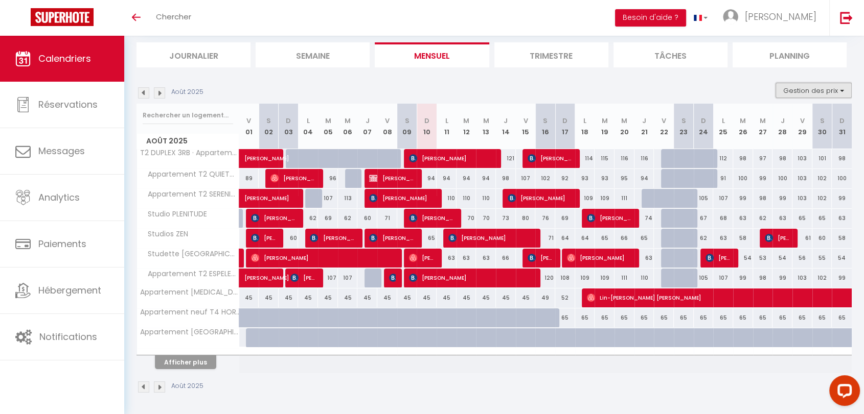
click at [801, 89] on button "Gestion des prix" at bounding box center [813, 90] width 76 height 15
click at [767, 122] on input "Nb Nuits minimum" at bounding box center [805, 122] width 92 height 10
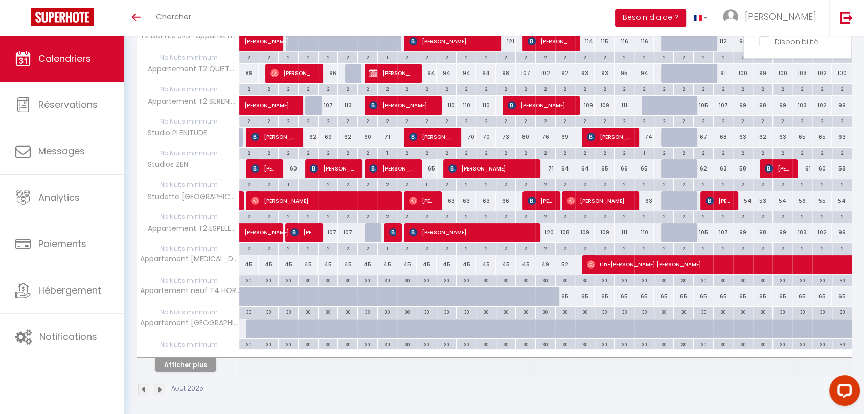
scroll to position [183, 0]
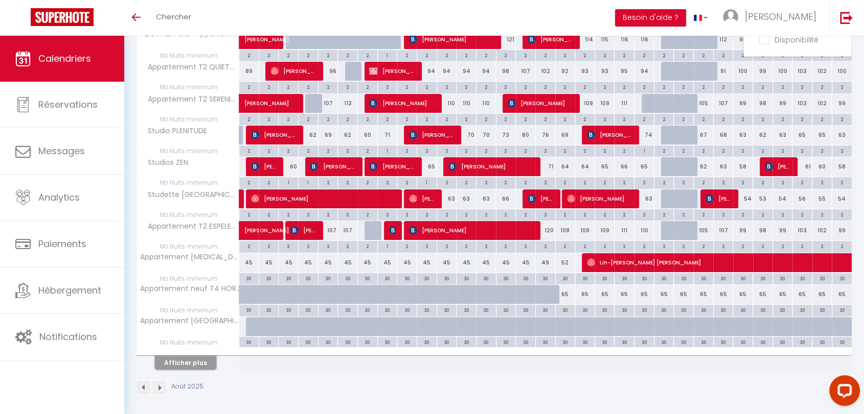
click at [190, 362] on button "Afficher plus" at bounding box center [185, 363] width 61 height 14
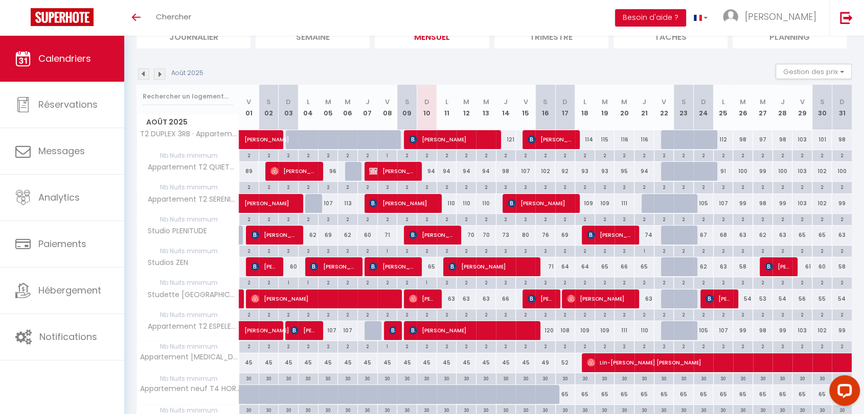
scroll to position [26, 0]
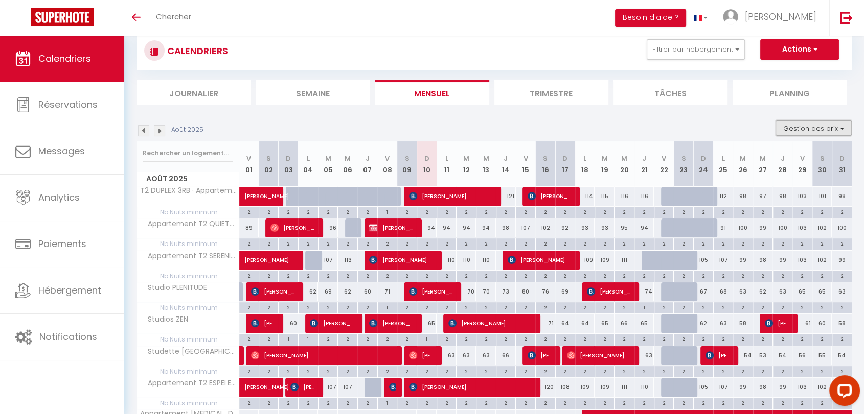
click at [814, 128] on button "Gestion des prix" at bounding box center [813, 128] width 76 height 15
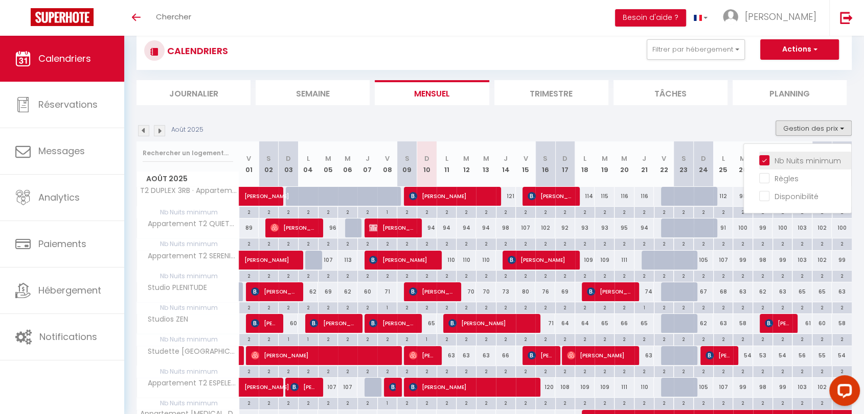
click at [766, 161] on input "Nb Nuits minimum" at bounding box center [805, 160] width 92 height 10
checkbox input "false"
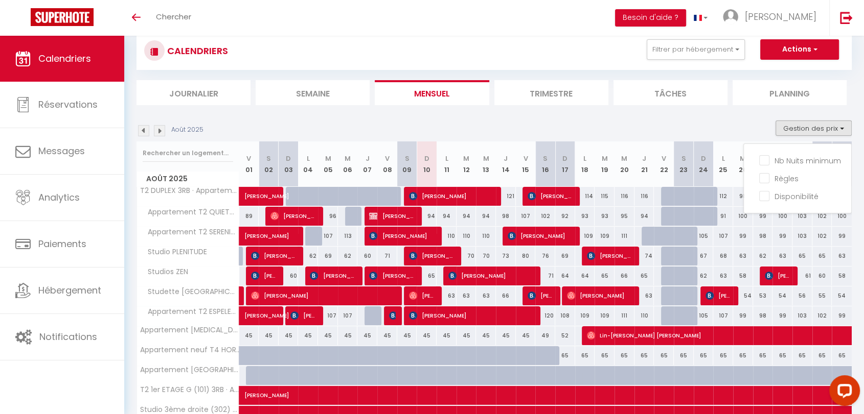
click at [195, 87] on li "Journalier" at bounding box center [193, 92] width 114 height 25
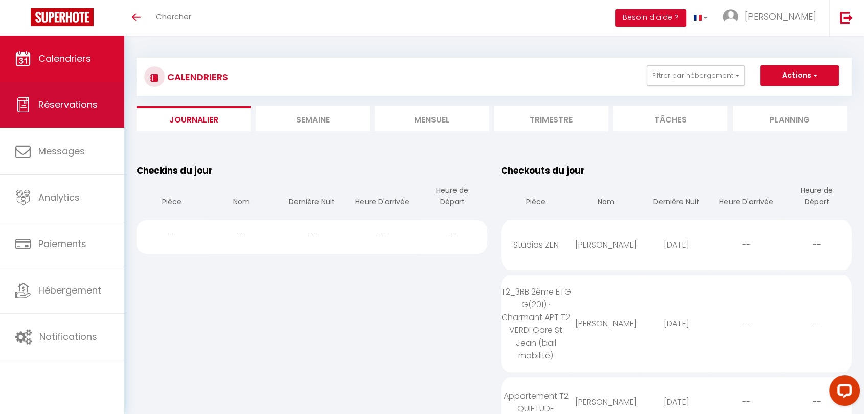
click at [36, 108] on link "Réservations" at bounding box center [62, 105] width 124 height 46
select select "not_cancelled"
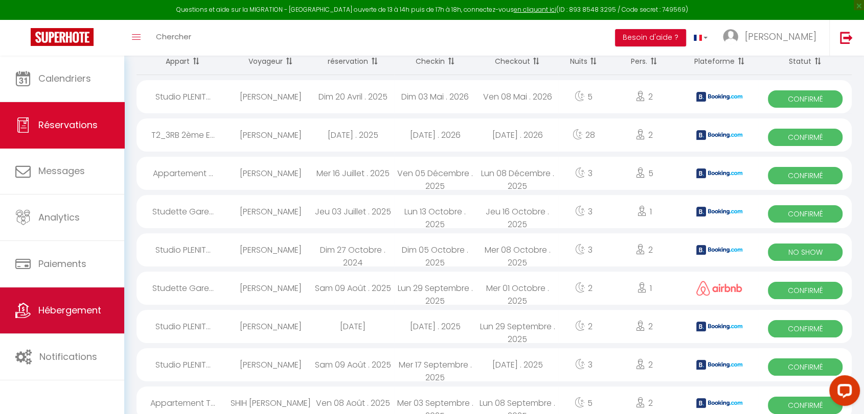
scroll to position [170, 0]
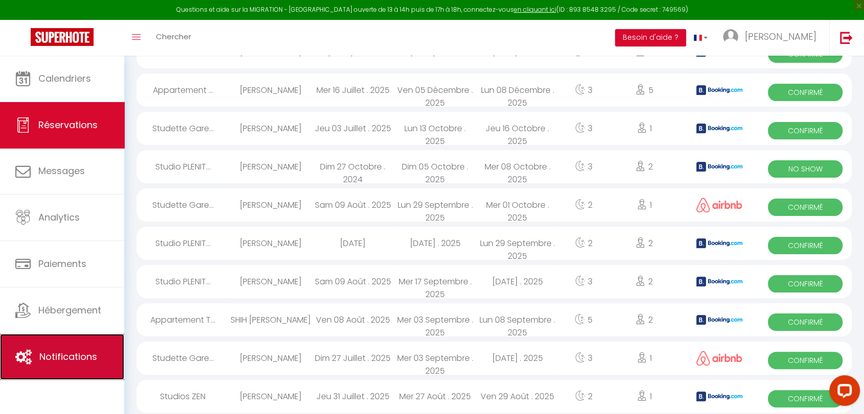
click at [64, 361] on span "Notifications" at bounding box center [68, 357] width 58 height 13
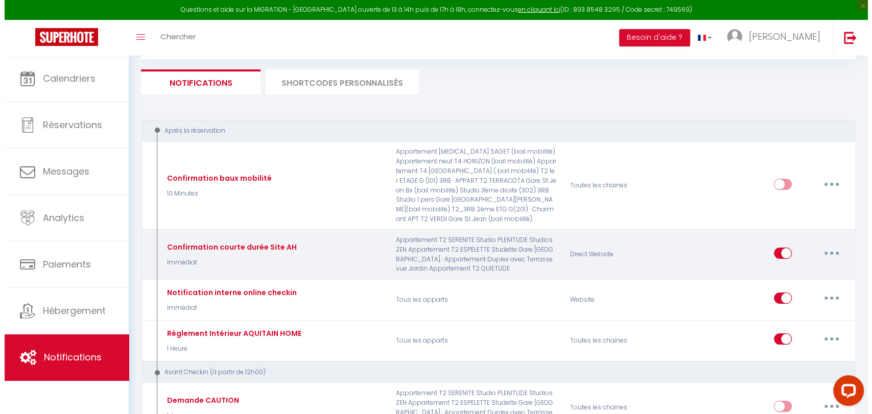
scroll to position [113, 0]
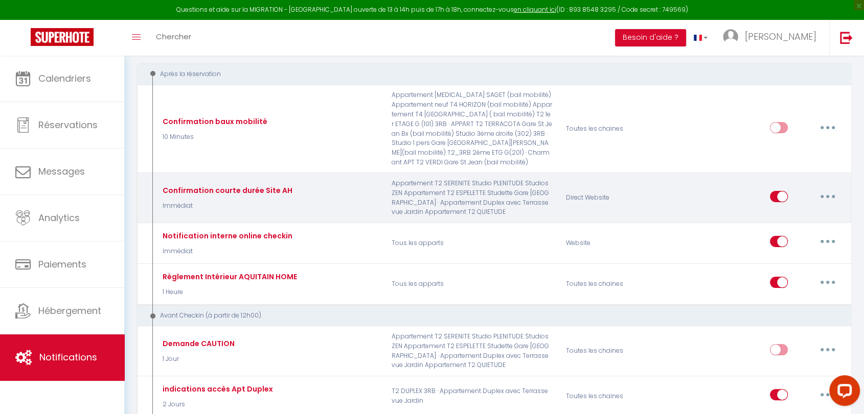
click at [827, 189] on button "button" at bounding box center [827, 197] width 29 height 16
click at [790, 211] on link "Editer" at bounding box center [801, 219] width 76 height 17
type input "Confirmation courte durée Site AH"
select select "Immédiat"
select select "if_booking_is_paid"
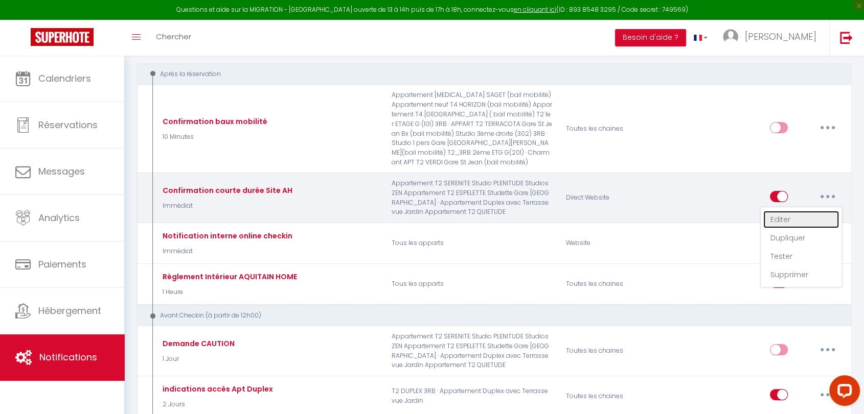
checkbox input "true"
checkbox input "false"
radio input "true"
type input "Confirmation de réservation"
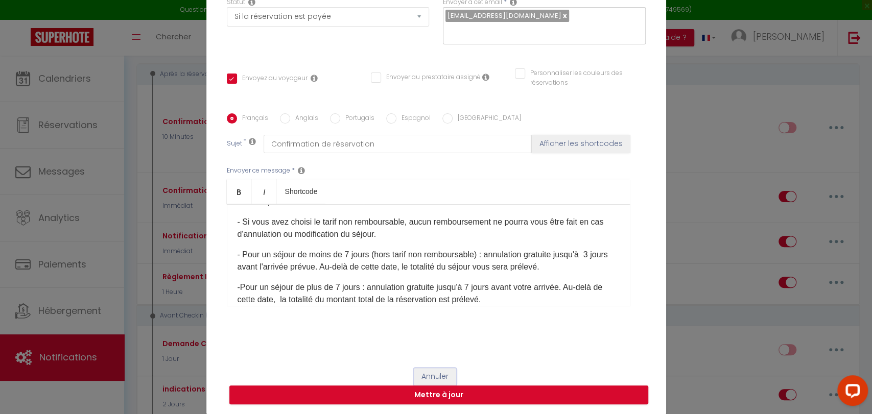
click at [423, 377] on button "Annuler" at bounding box center [435, 376] width 42 height 17
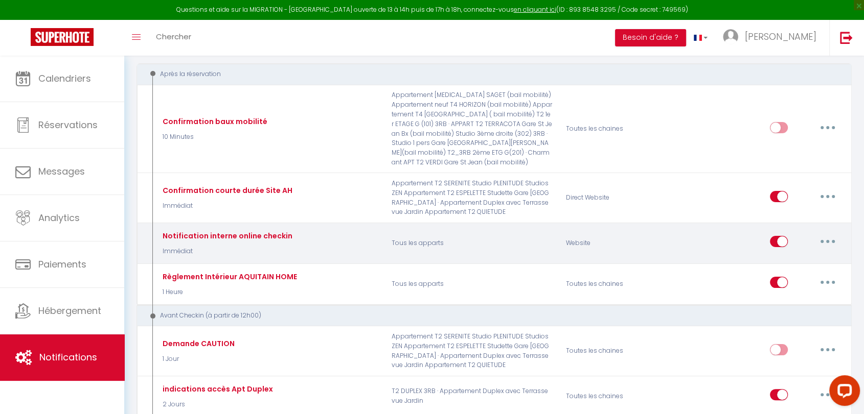
click at [824, 234] on button "button" at bounding box center [827, 242] width 29 height 16
click at [777, 257] on link "Editer" at bounding box center [801, 265] width 76 height 17
type input "Notification interne online checkin"
select select
checkbox input "false"
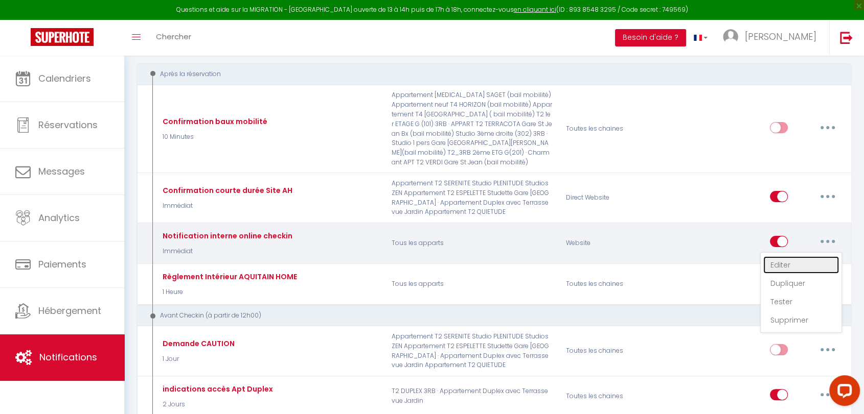
checkbox input "false"
checkbox input "true"
type input "Notification online checkin - [RENTAL:NAME] - [GUEST:NAME] - [BOOKING:ID]"
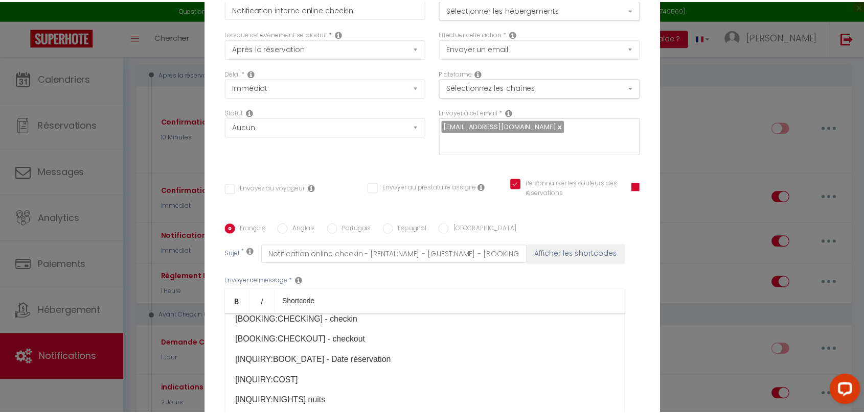
scroll to position [110, 0]
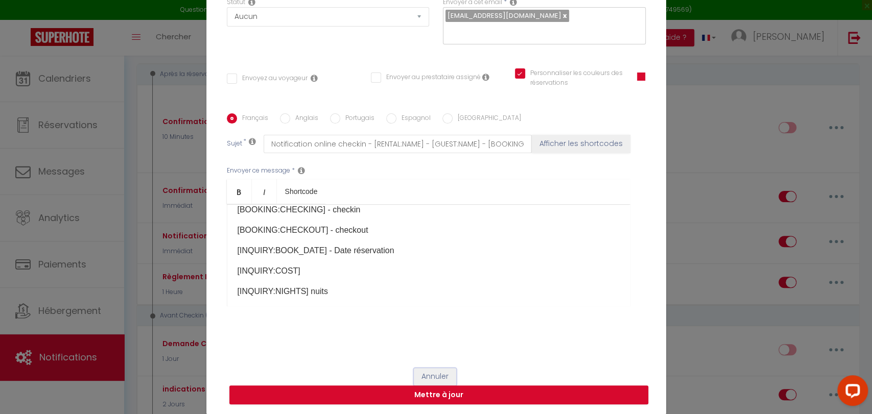
click at [431, 377] on button "Annuler" at bounding box center [435, 376] width 42 height 17
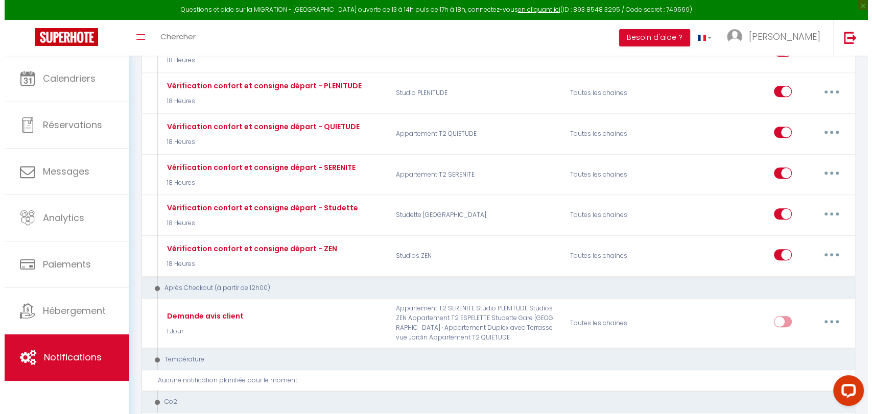
scroll to position [908, 0]
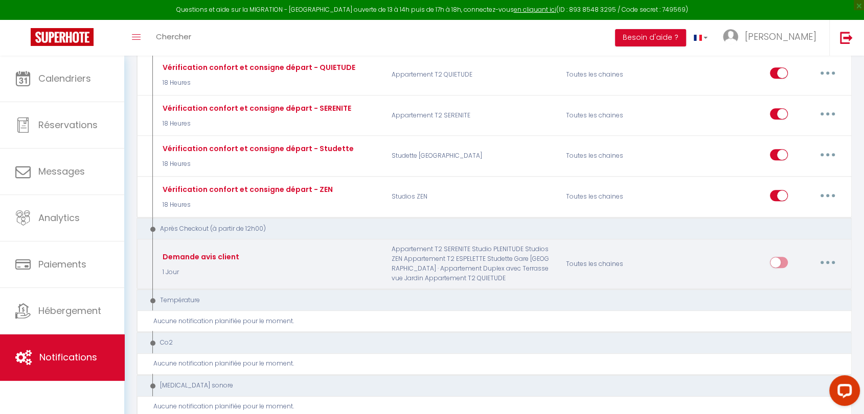
click at [829, 254] on button "button" at bounding box center [827, 262] width 29 height 16
click at [783, 277] on link "Editer" at bounding box center [801, 285] width 76 height 17
type input "Demande avis client"
select select "5"
select select "1 Jour"
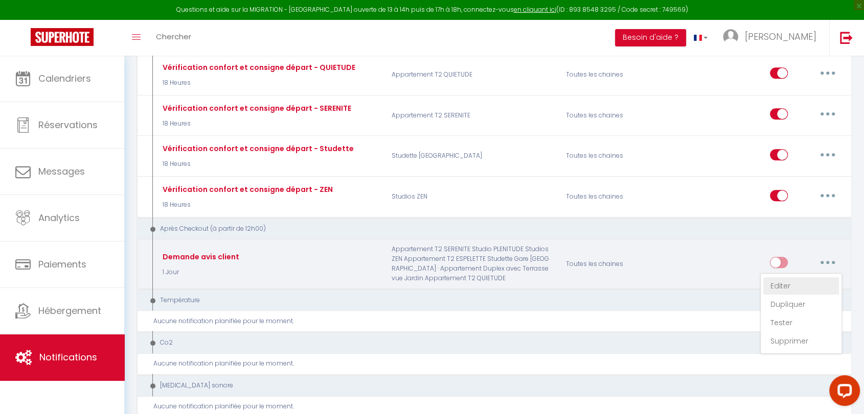
select select "if_booking_is_paid"
checkbox input "true"
checkbox input "false"
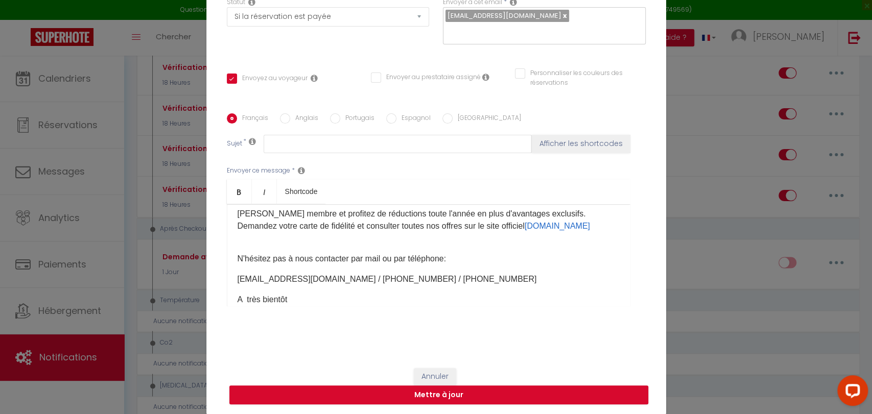
scroll to position [0, 0]
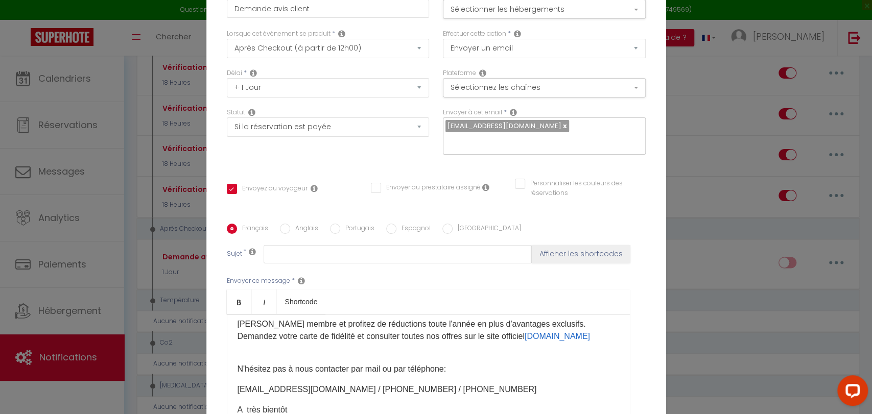
click at [562, 126] on link at bounding box center [565, 126] width 6 height 10
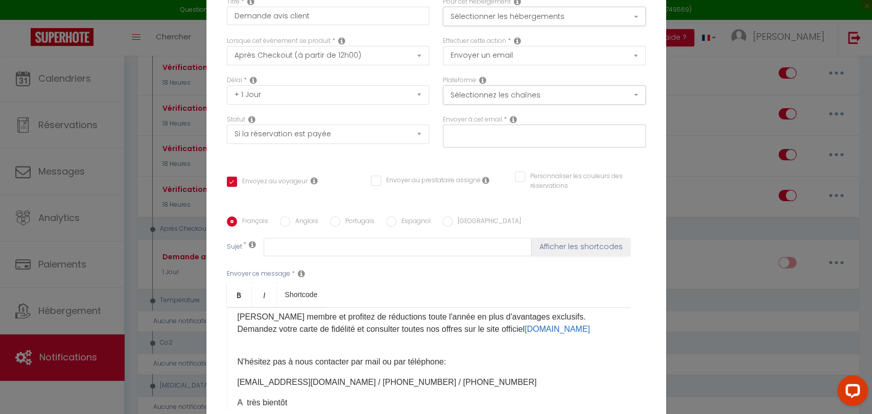
checkbox input "true"
checkbox input "false"
click at [499, 138] on input "text" at bounding box center [542, 134] width 193 height 13
type input "[EMAIL_ADDRESS][DOMAIN_NAME]"
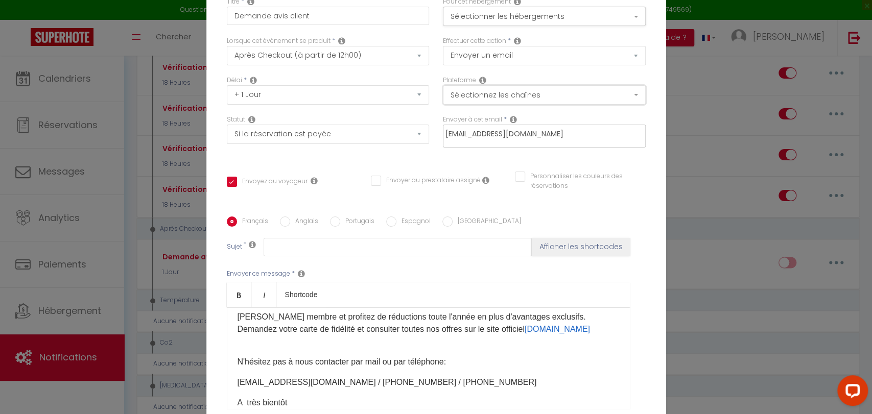
checkbox input "true"
checkbox input "false"
click at [635, 97] on button "Sélectionnez les chaînes" at bounding box center [544, 94] width 203 height 19
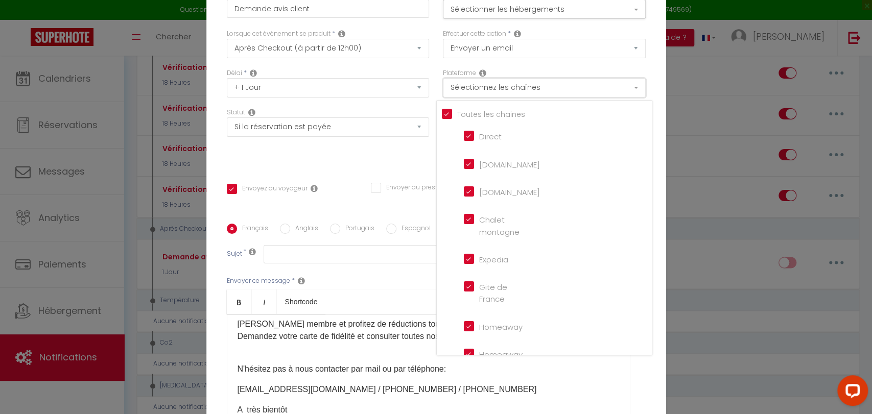
click at [635, 97] on button "Sélectionnez les chaînes" at bounding box center [544, 87] width 203 height 19
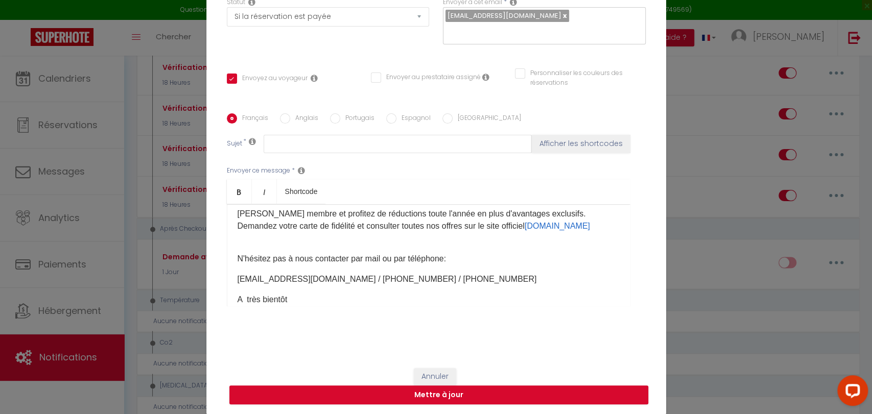
scroll to position [57, 0]
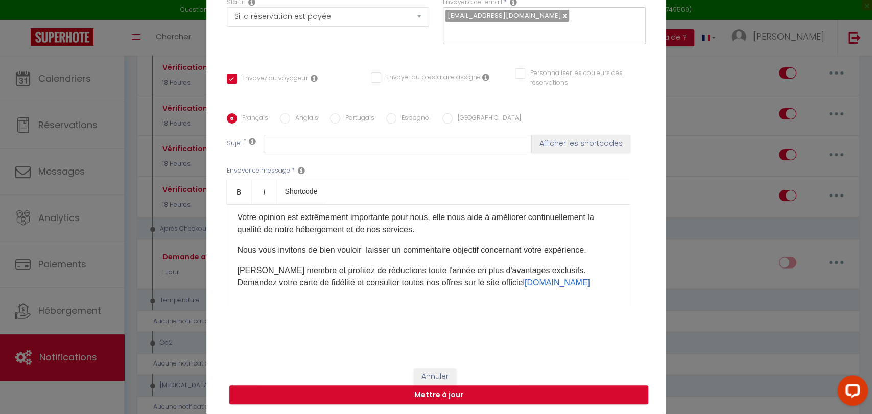
click at [238, 251] on p "Nous vous invitons de bien vouloir laisser un commentaire objectif concernant v…" at bounding box center [429, 250] width 382 height 12
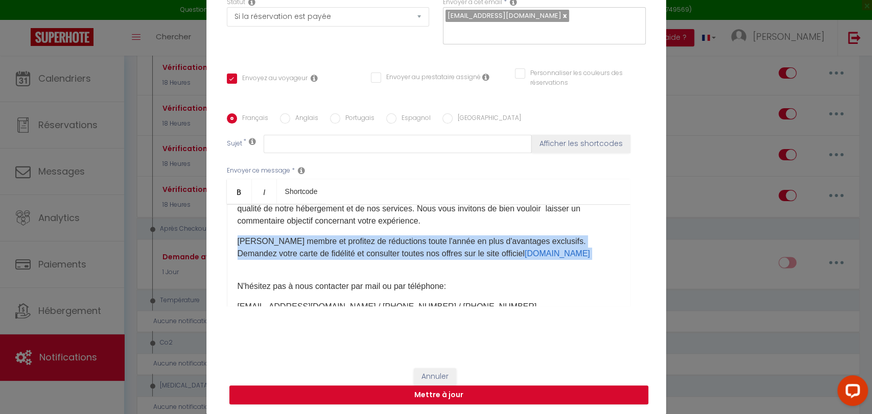
scroll to position [81, 0]
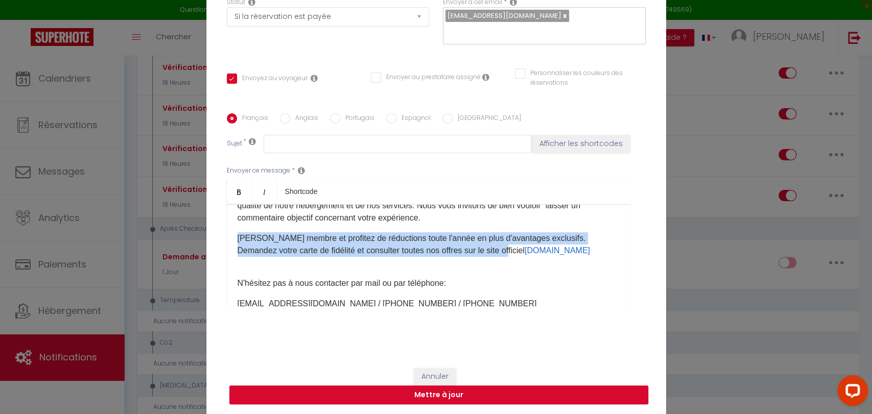
drag, startPoint x: 233, startPoint y: 263, endPoint x: 492, endPoint y: 244, distance: 259.3
click at [492, 244] on p "[PERSON_NAME] membre et profitez de réductions toute l'année en plus d'avantage…" at bounding box center [429, 251] width 382 height 37
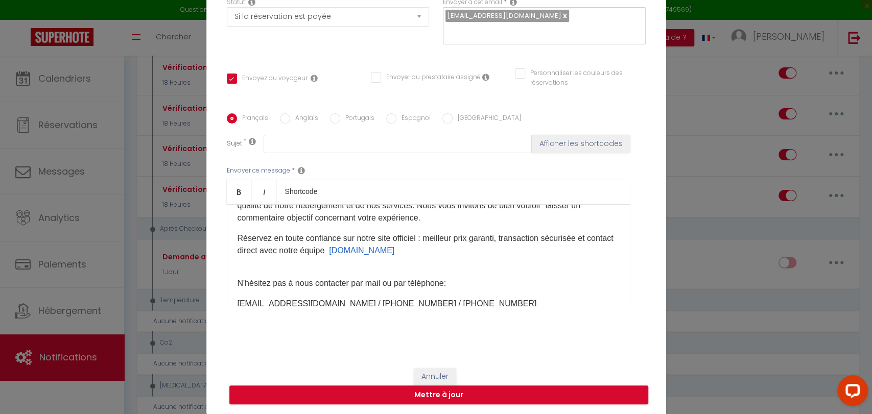
drag, startPoint x: 357, startPoint y: 250, endPoint x: 451, endPoint y: 253, distance: 94.1
click at [451, 253] on p "Réservez en toute confiance sur notre site officiel : meilleur prix garanti, tr…" at bounding box center [429, 251] width 382 height 37
copy link "[DOMAIN_NAME]"
click at [425, 238] on p "Réservez en toute confiance sur notre site officiel : meilleur prix garanti, tr…" at bounding box center [429, 251] width 382 height 37
drag, startPoint x: 448, startPoint y: 249, endPoint x: 571, endPoint y: 250, distance: 123.7
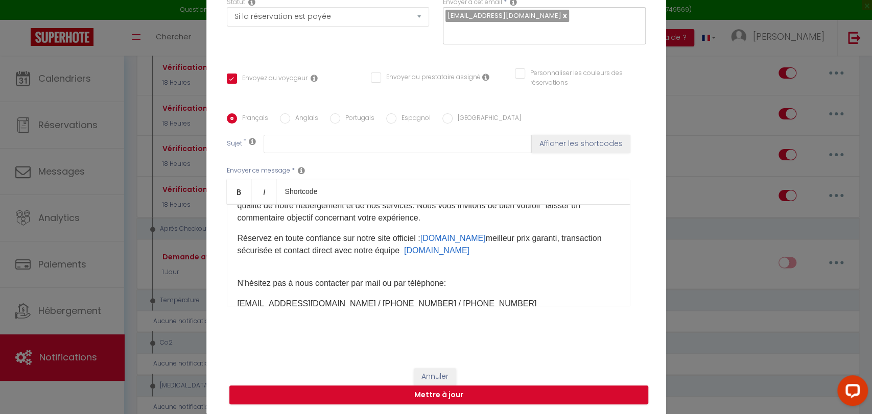
click at [571, 250] on p "Réservez en toute confiance sur notre site officiel : [DOMAIN_NAME] ​ meilleur …" at bounding box center [429, 251] width 382 height 37
click at [518, 238] on p "Réservez en toute confiance sur notre site officiel : [DOMAIN_NAME] ​ meilleur …" at bounding box center [429, 251] width 382 height 37
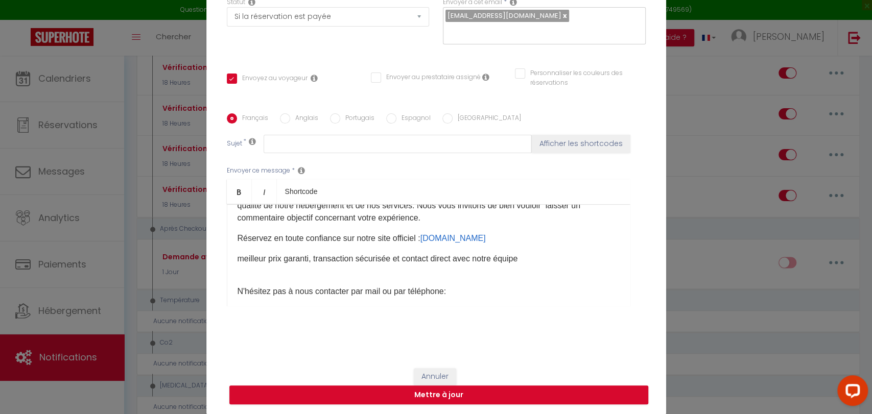
click at [238, 259] on p "meilleur prix garanti, transaction sécurisée et contact direct avec notre équip…" at bounding box center [429, 265] width 382 height 25
click at [527, 259] on p "Meilleur prix garanti, transaction sécurisée et contact direct avec notre équip…" at bounding box center [429, 265] width 382 height 25
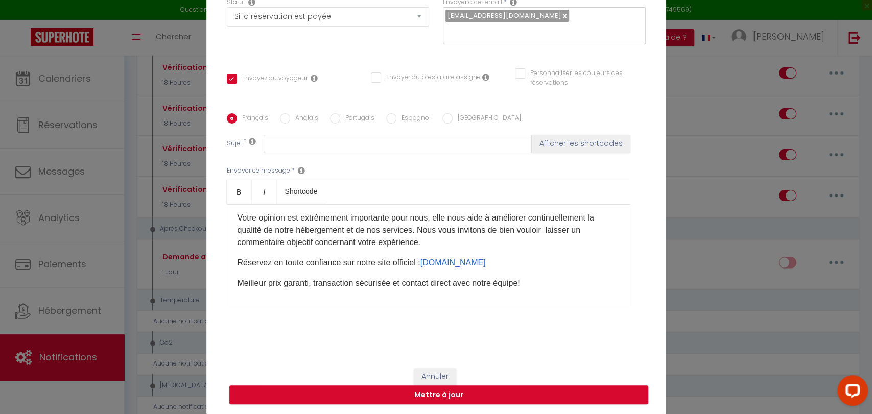
scroll to position [57, 0]
click at [268, 260] on p "Réservez en toute confiance sur notre site officiel : [DOMAIN_NAME] ​" at bounding box center [429, 263] width 382 height 12
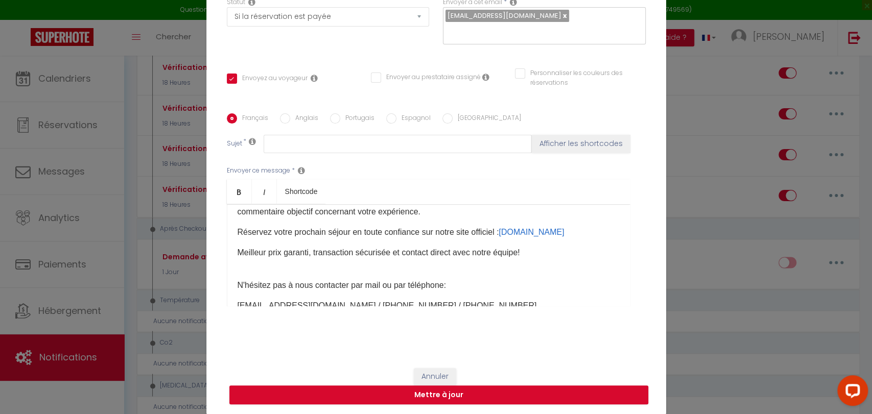
scroll to position [113, 0]
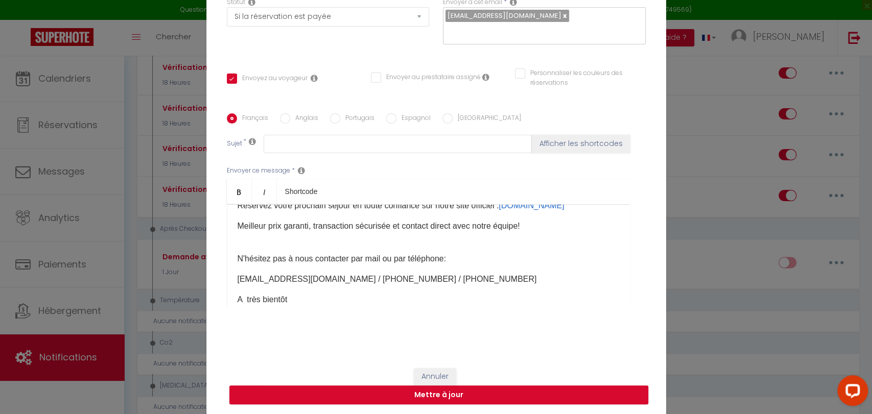
click at [248, 249] on div "Bonjour [GUEST:FIRST_NAME]​​, ​Merci d'avoir choisi notre logement lors de votr…" at bounding box center [429, 255] width 404 height 102
click at [236, 248] on div "Bonjour [GUEST:FIRST_NAME]​​, ​Merci d'avoir choisi notre logement lors de votr…" at bounding box center [429, 255] width 404 height 102
click at [229, 253] on div "Bonjour [GUEST:FIRST_NAME]​​, ​Merci d'avoir choisi notre logement lors de votr…" at bounding box center [429, 255] width 404 height 102
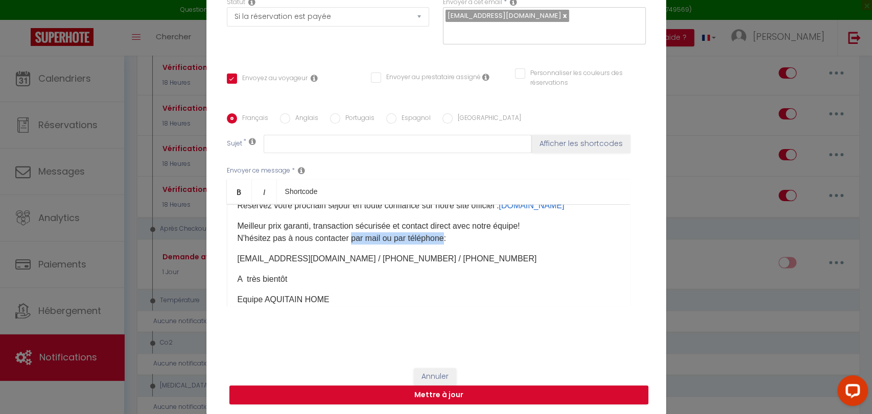
drag, startPoint x: 347, startPoint y: 239, endPoint x: 441, endPoint y: 241, distance: 94.6
click at [441, 241] on p "Meilleur prix garanti, transaction sécurisée et contact direct avec notre équip…" at bounding box center [429, 232] width 382 height 25
drag, startPoint x: 233, startPoint y: 254, endPoint x: 336, endPoint y: 258, distance: 103.3
click at [336, 258] on p "[EMAIL_ADDRESS][DOMAIN_NAME] / [PHONE_NUMBER] / [PHONE_NUMBER]" at bounding box center [429, 259] width 382 height 12
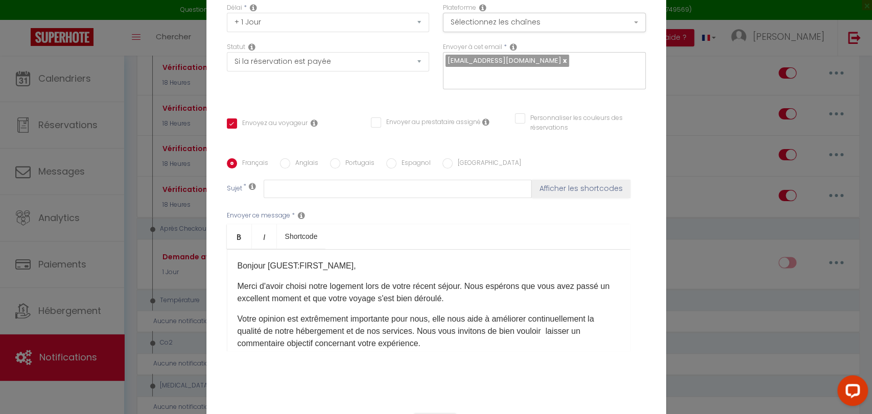
scroll to position [0, 0]
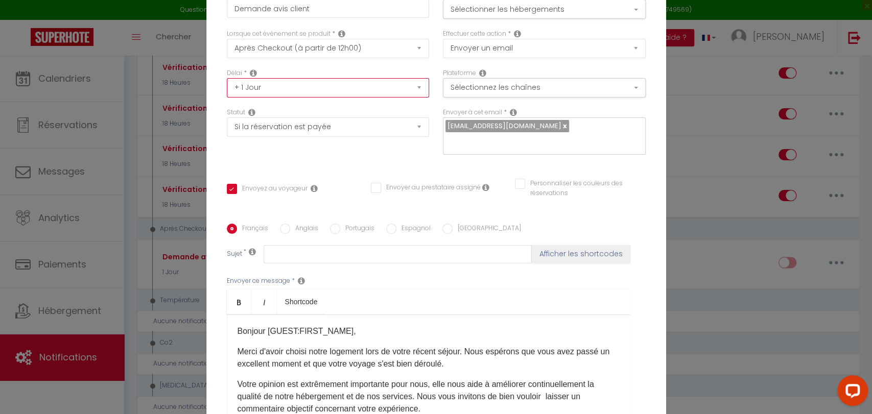
click at [413, 83] on select "Immédiat + 10 Minutes + 1 Heure + 2 Heures + 3 Heures + 4 Heures + 5 Heures + 6…" at bounding box center [328, 87] width 203 height 19
select select "2 Heures"
click at [227, 78] on select "Immédiat + 10 Minutes + 1 Heure + 2 Heures + 3 Heures + 4 Heures + 5 Heures + 6…" at bounding box center [328, 87] width 203 height 19
checkbox input "true"
checkbox input "false"
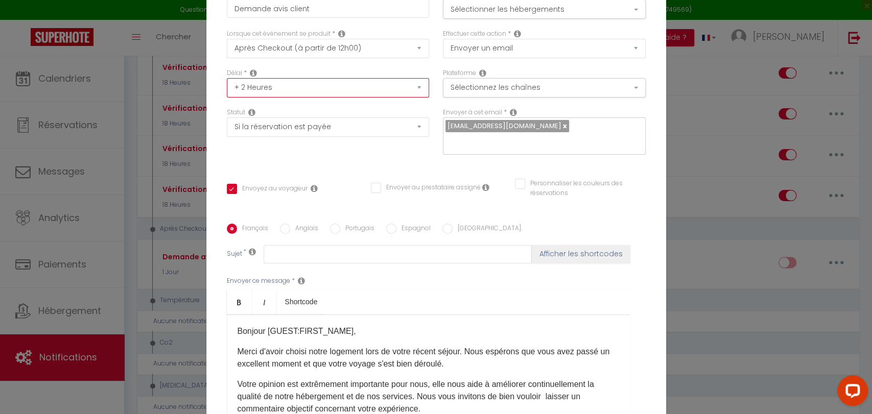
checkbox input "false"
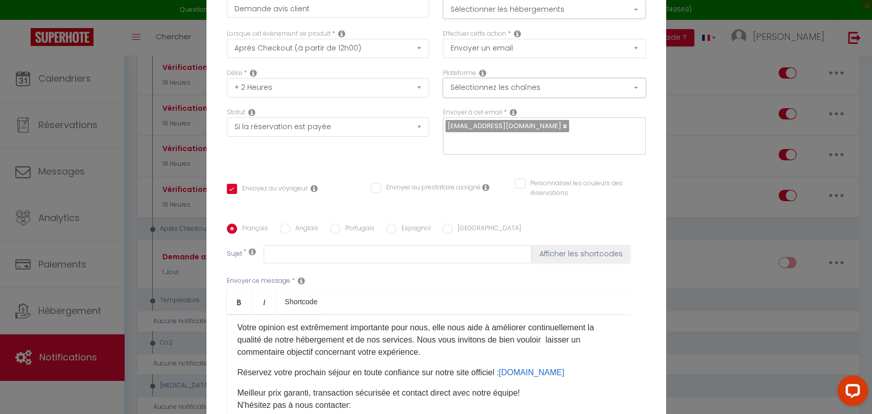
click at [636, 87] on button "Sélectionnez les chaînes" at bounding box center [544, 87] width 203 height 19
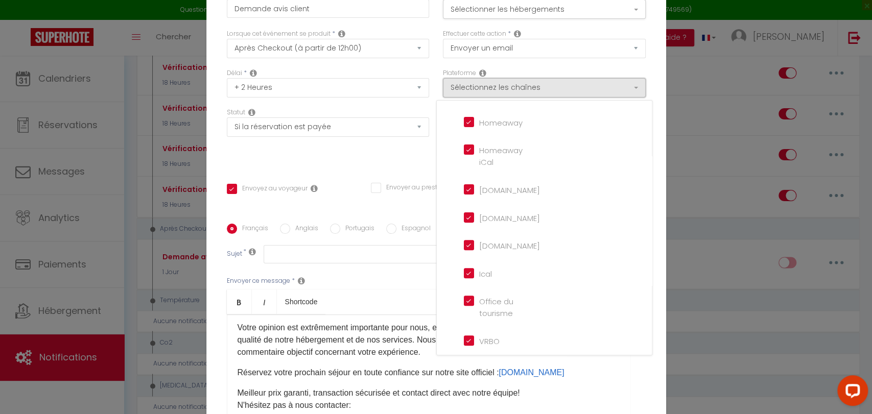
scroll to position [236, 0]
click at [686, 239] on div "Modifier la notification × Titre * Demande avis client Pour cet hébergement Sél…" at bounding box center [436, 207] width 872 height 414
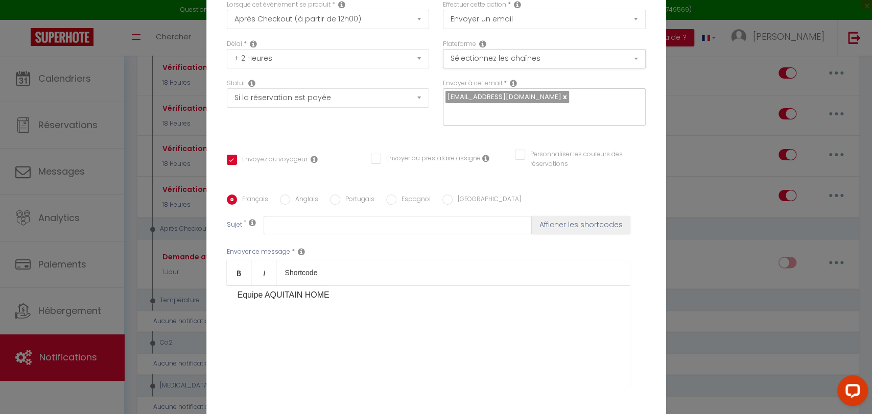
scroll to position [110, 0]
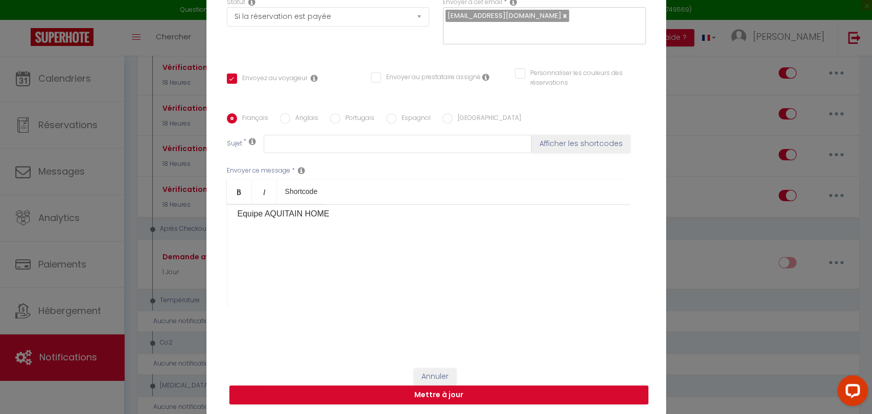
click at [280, 119] on input "Anglais" at bounding box center [285, 118] width 10 height 10
radio input "true"
checkbox input "true"
checkbox input "false"
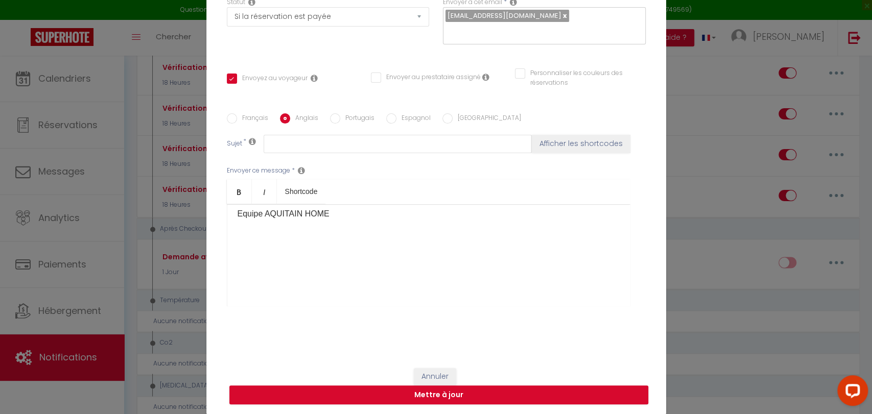
type input "Customer reviews"
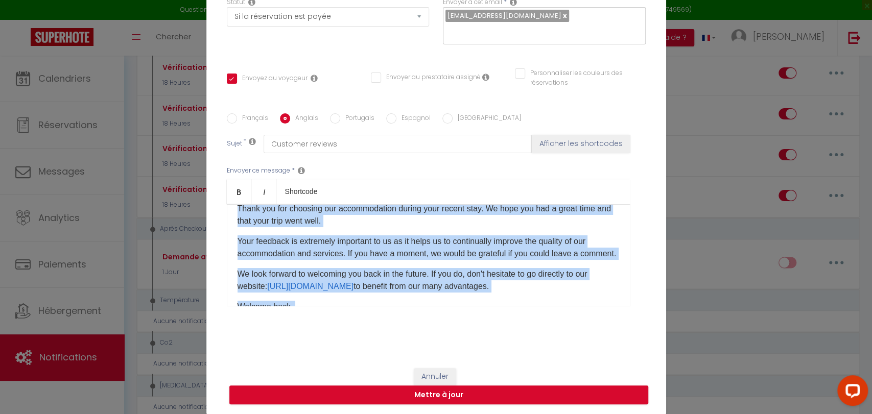
scroll to position [138, 0]
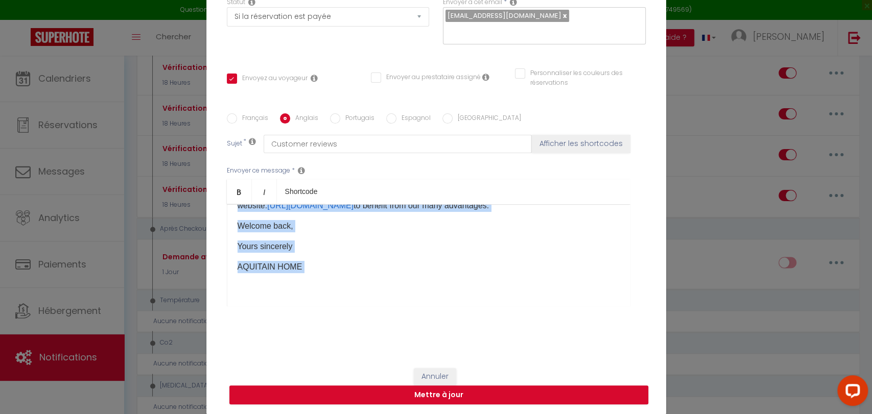
drag, startPoint x: 235, startPoint y: 223, endPoint x: 538, endPoint y: 331, distance: 321.8
click at [538, 331] on div "Français Anglais Portugais Espagnol Italien Sujet * Customer reviews Afficher l…" at bounding box center [436, 216] width 419 height 237
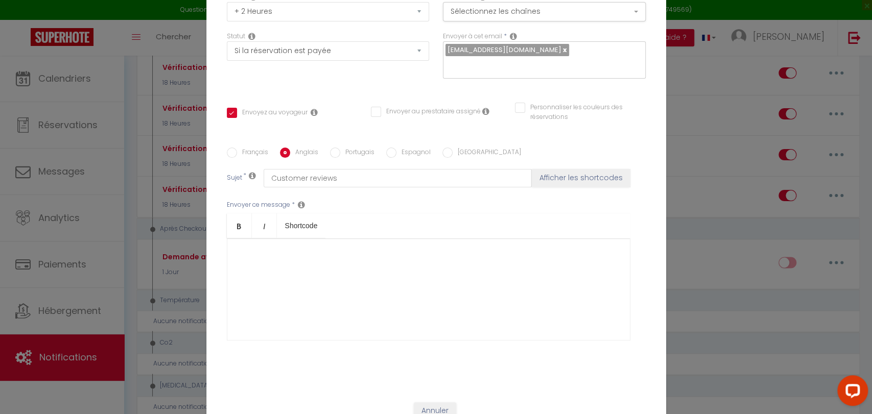
scroll to position [110, 0]
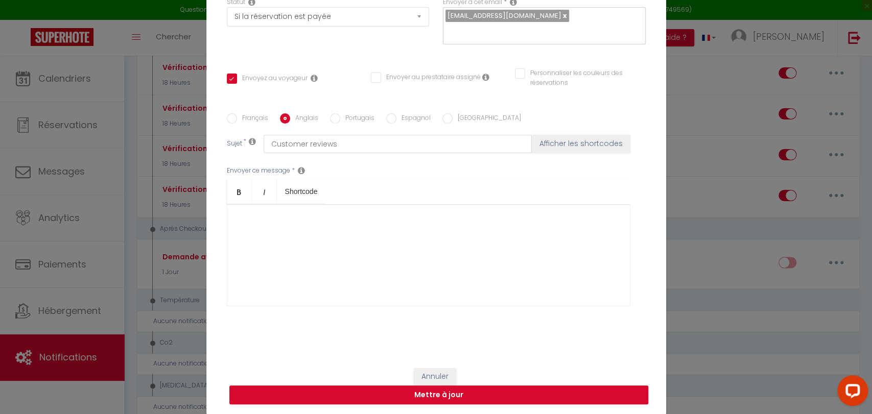
click at [330, 118] on input "Portugais" at bounding box center [335, 118] width 10 height 10
radio input "true"
checkbox input "true"
checkbox input "false"
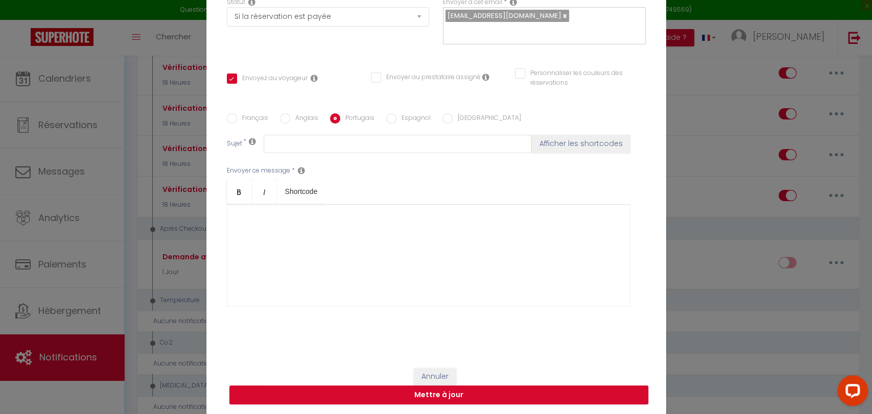
click at [386, 118] on input "Espagnol" at bounding box center [391, 118] width 10 height 10
radio input "true"
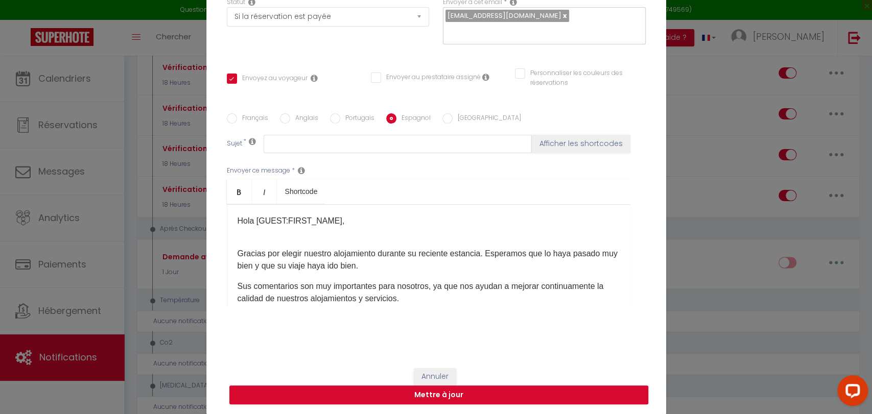
checkbox input "true"
checkbox input "false"
type input "Comentarios de los clientes"
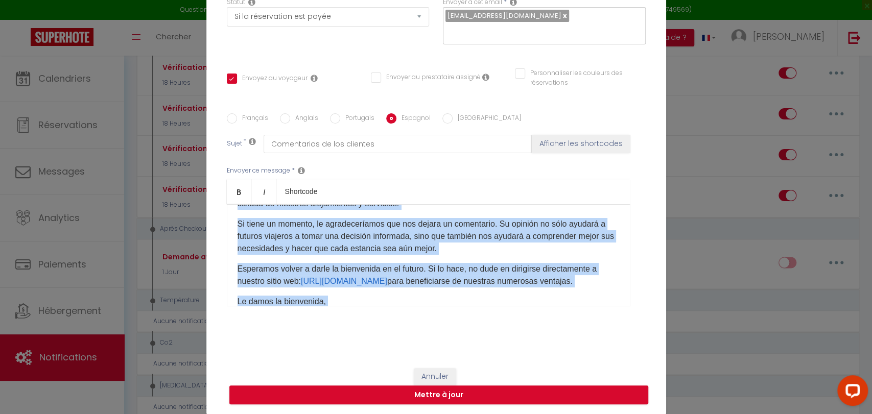
scroll to position [158, 0]
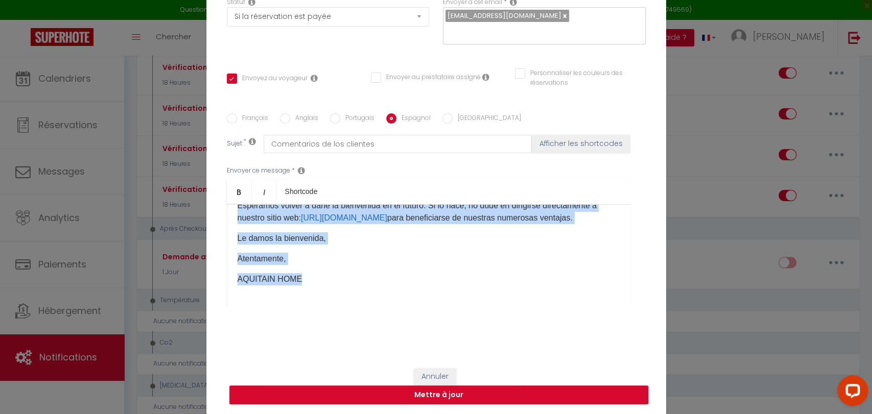
drag, startPoint x: 234, startPoint y: 220, endPoint x: 603, endPoint y: 329, distance: 385.1
click at [603, 329] on div "Français Anglais Portugais Espagnol Italien Sujet * Comentarios de los clientes…" at bounding box center [436, 216] width 419 height 237
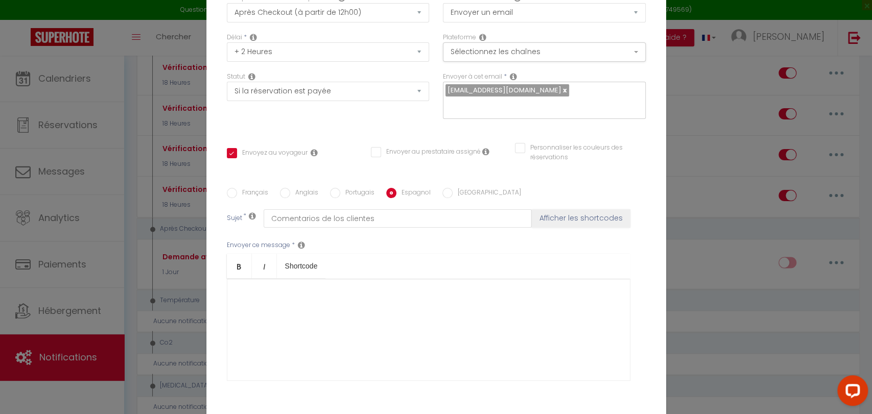
scroll to position [0, 0]
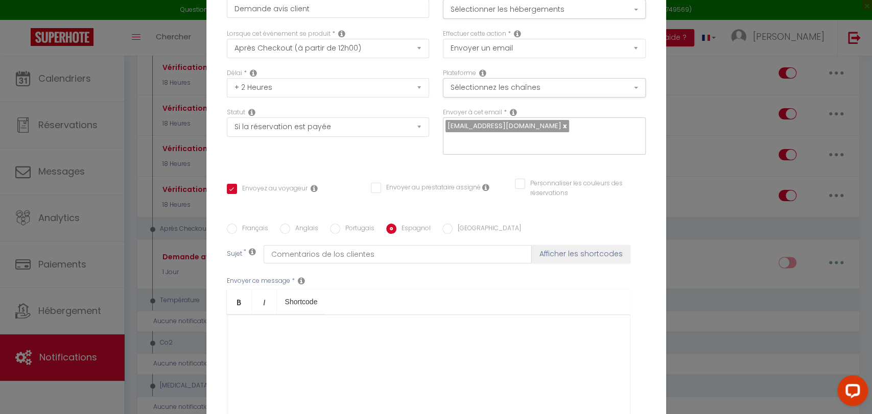
click at [443, 227] on input "[GEOGRAPHIC_DATA]" at bounding box center [448, 229] width 10 height 10
radio input "true"
checkbox input "true"
checkbox input "false"
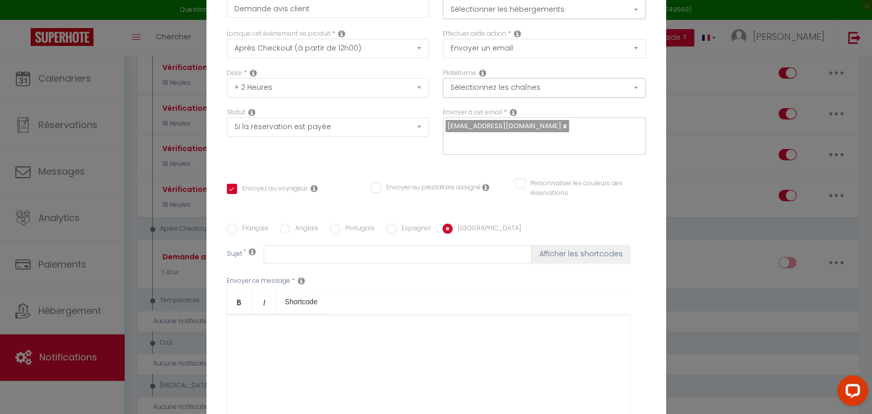
click at [386, 228] on input "Espagnol" at bounding box center [391, 229] width 10 height 10
radio input "true"
checkbox input "true"
checkbox input "false"
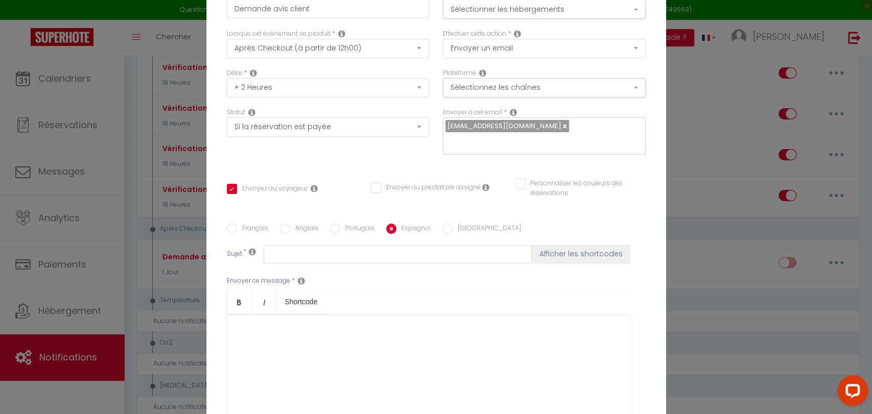
type input "Comentarios de los clientes"
click at [331, 228] on input "Portugais" at bounding box center [335, 229] width 10 height 10
radio input "true"
checkbox input "true"
checkbox input "false"
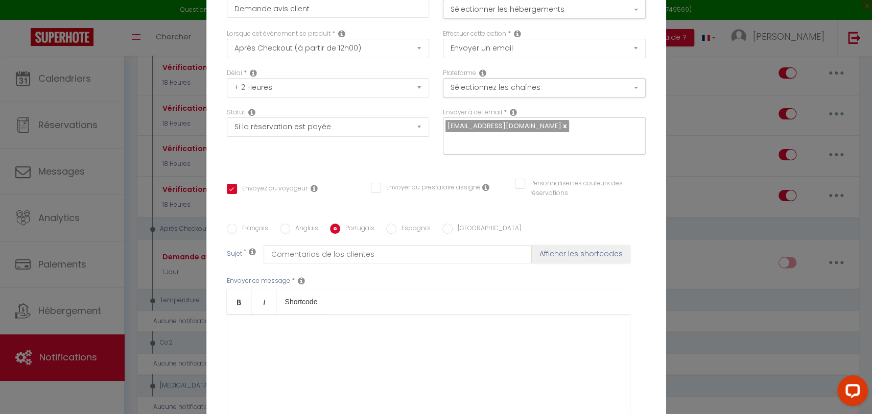
checkbox input "false"
click at [281, 230] on input "Anglais" at bounding box center [285, 229] width 10 height 10
radio input "true"
checkbox input "true"
checkbox input "false"
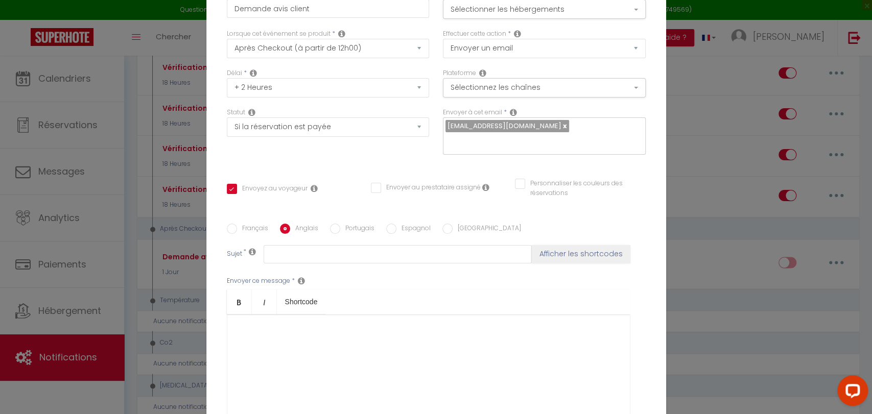
checkbox input "false"
type input "Customer reviews"
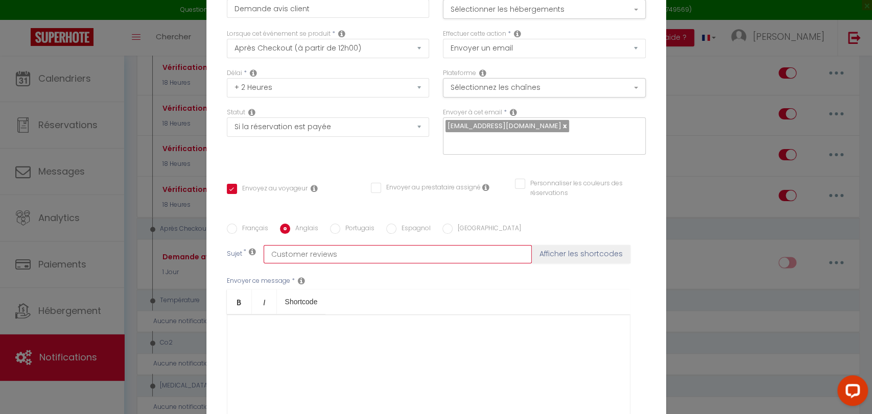
drag, startPoint x: 338, startPoint y: 254, endPoint x: 245, endPoint y: 260, distance: 93.2
click at [245, 260] on div "Sujet * Customer reviews Afficher les shortcodes" at bounding box center [436, 254] width 419 height 18
checkbox input "true"
checkbox input "false"
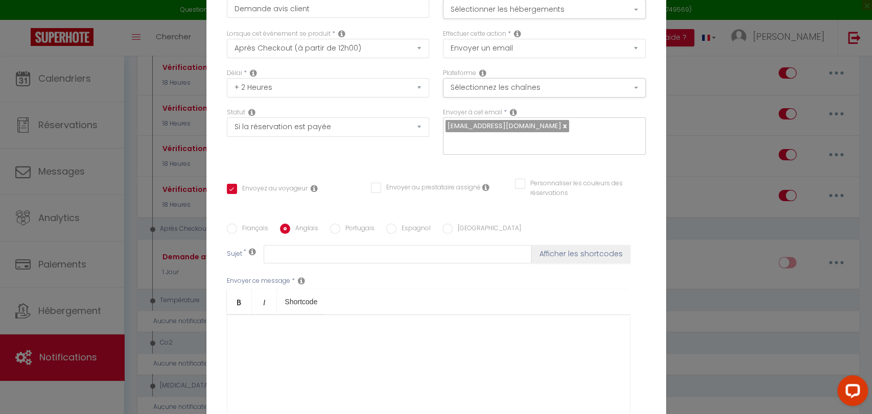
click at [330, 229] on input "Portugais" at bounding box center [335, 229] width 10 height 10
radio input "true"
checkbox input "true"
checkbox input "false"
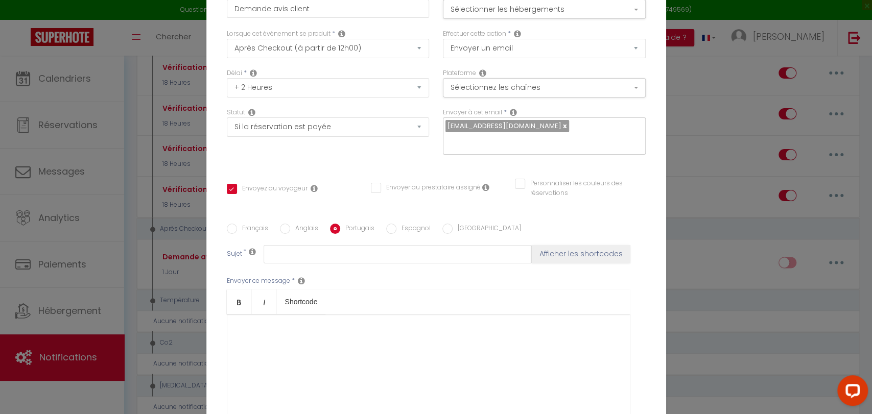
click at [386, 228] on input "Espagnol" at bounding box center [391, 229] width 10 height 10
radio input "true"
checkbox input "true"
checkbox input "false"
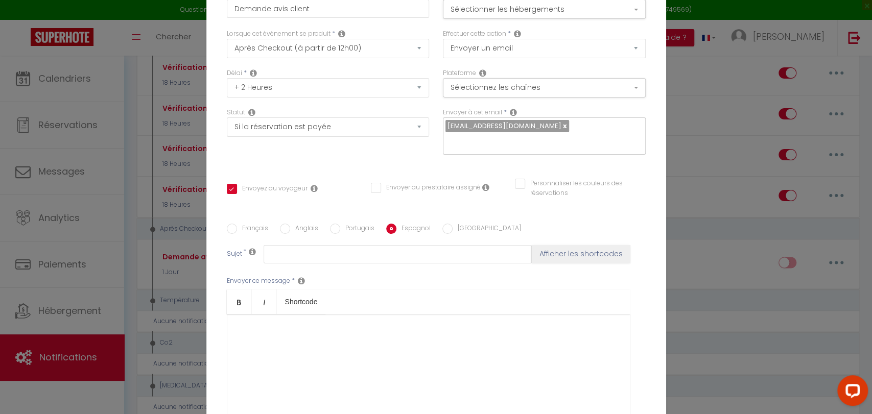
type input "Comentarios de los clientes"
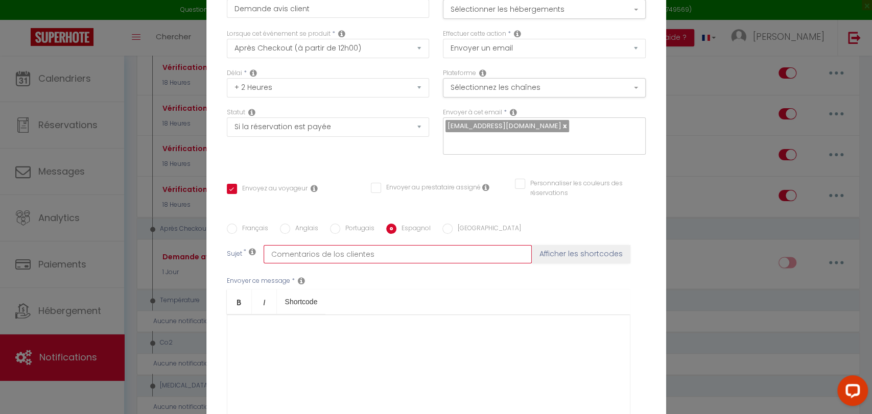
drag, startPoint x: 369, startPoint y: 252, endPoint x: 247, endPoint y: 253, distance: 122.6
click at [247, 253] on div "Sujet * Comentarios de los clientes Afficher les shortcodes" at bounding box center [436, 254] width 419 height 18
checkbox input "true"
checkbox input "false"
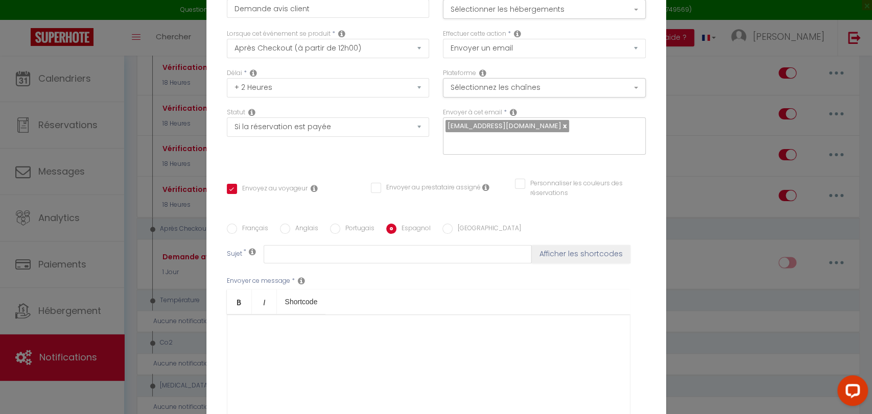
click at [443, 228] on input "[GEOGRAPHIC_DATA]" at bounding box center [448, 229] width 10 height 10
radio input "true"
checkbox input "true"
checkbox input "false"
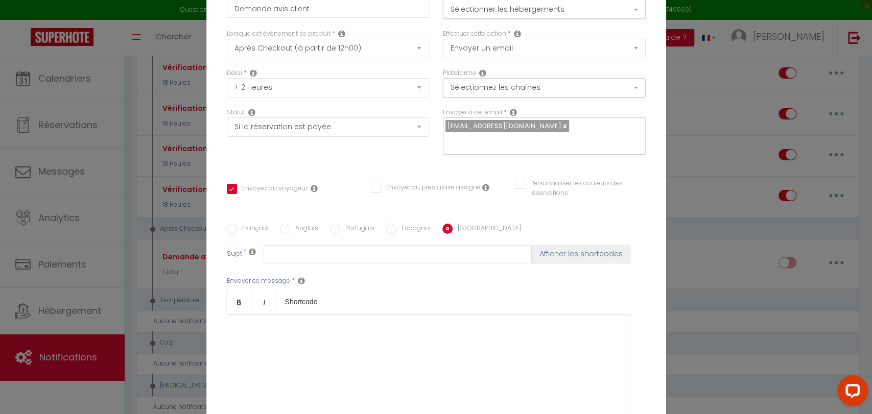
click at [227, 225] on input "Français" at bounding box center [232, 229] width 10 height 10
radio input "true"
checkbox input "true"
checkbox input "false"
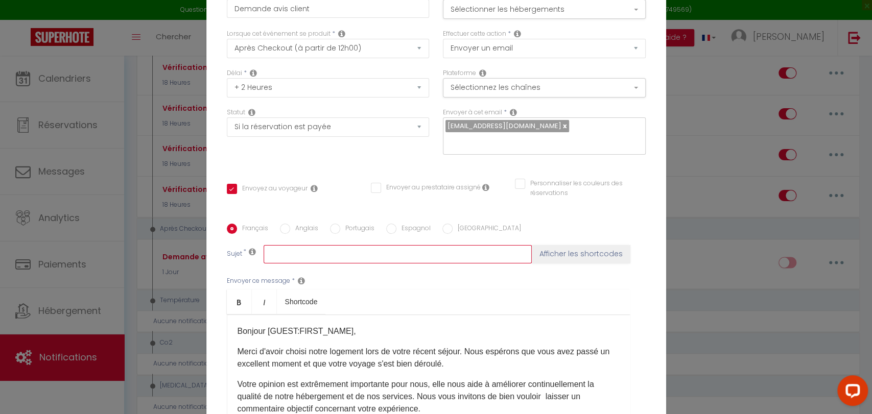
click at [278, 256] on input "text" at bounding box center [398, 254] width 268 height 18
click at [249, 250] on icon at bounding box center [252, 252] width 7 height 8
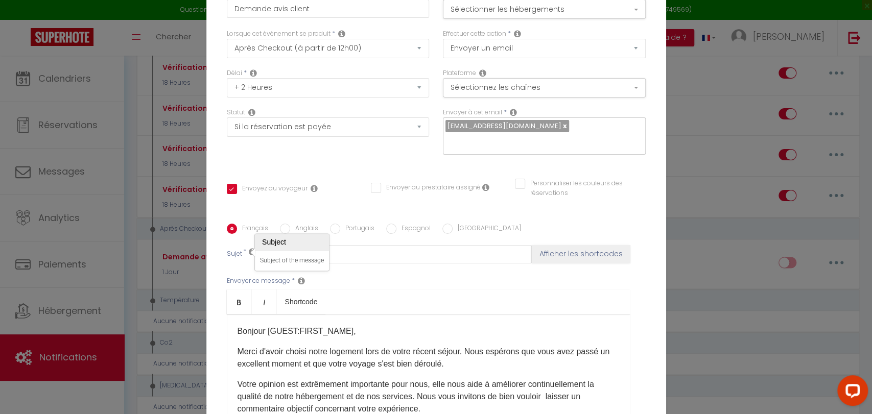
click at [249, 250] on icon at bounding box center [252, 252] width 7 height 8
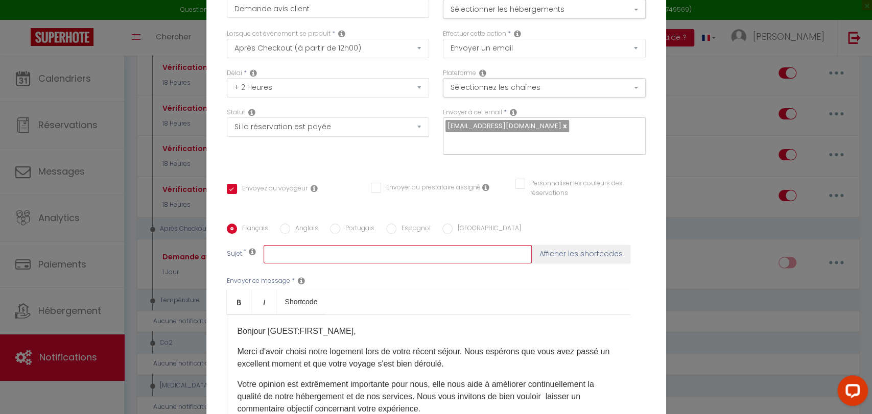
click at [309, 256] on input "text" at bounding box center [398, 254] width 268 height 18
type input "M"
checkbox input "true"
checkbox input "false"
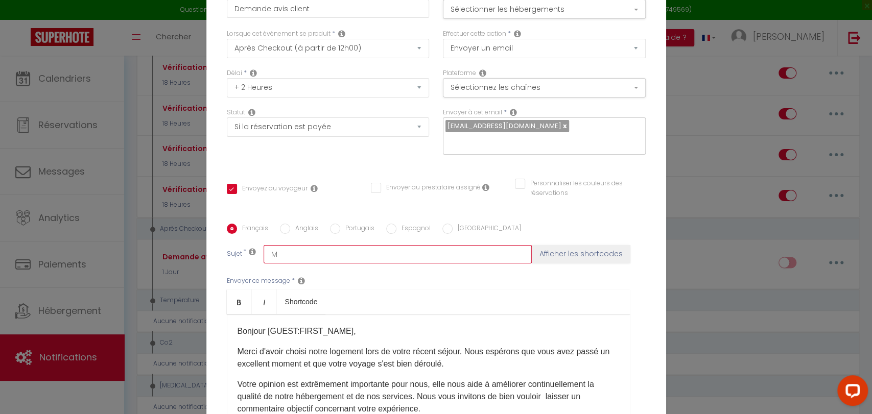
type input "Me"
checkbox input "true"
checkbox input "false"
type input "Mes"
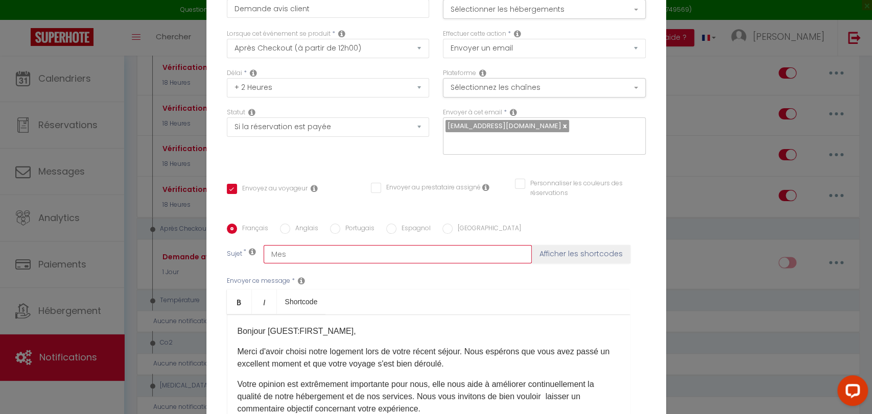
checkbox input "true"
checkbox input "false"
type input "Mess"
checkbox input "true"
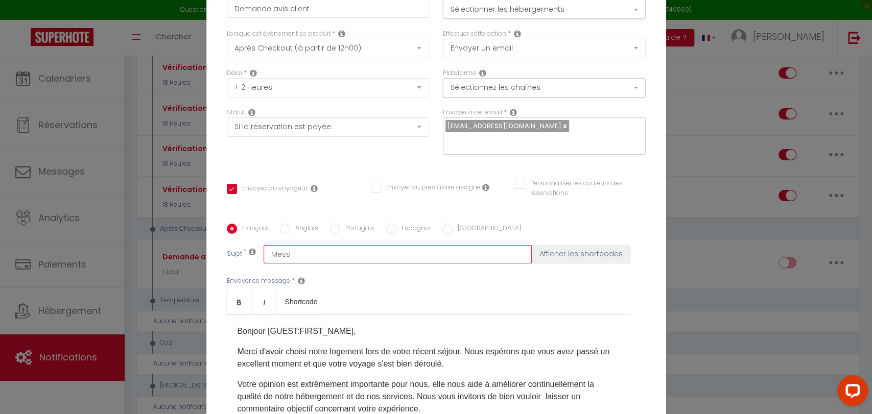
checkbox input "false"
type input "Messa"
checkbox input "true"
checkbox input "false"
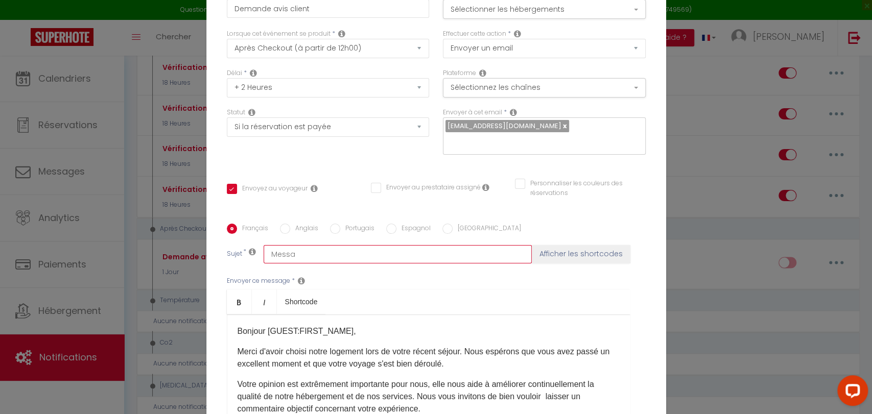
checkbox input "false"
type input "Messag"
checkbox input "true"
checkbox input "false"
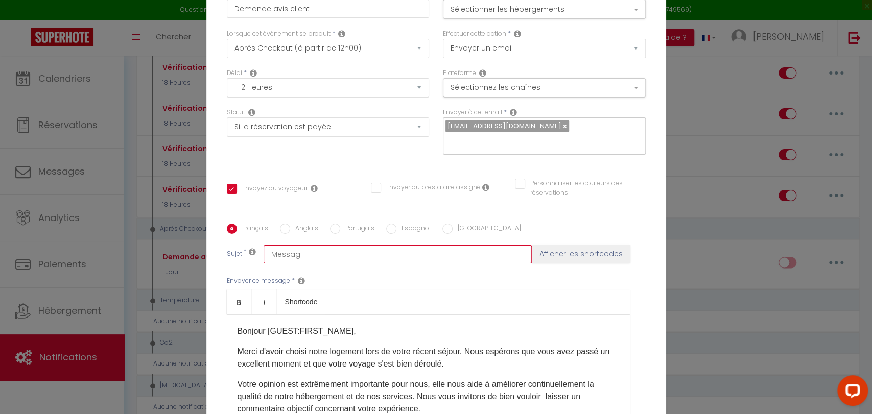
type input "Message"
checkbox input "true"
checkbox input "false"
type input "Message"
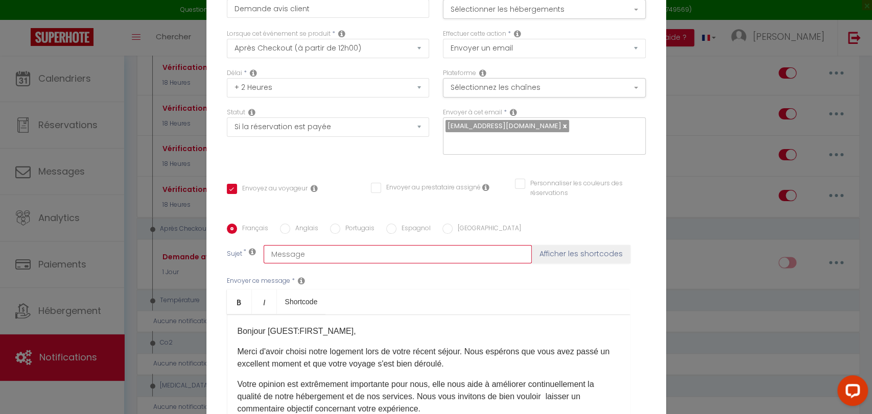
checkbox input "true"
checkbox input "false"
type input "Message d"
checkbox input "true"
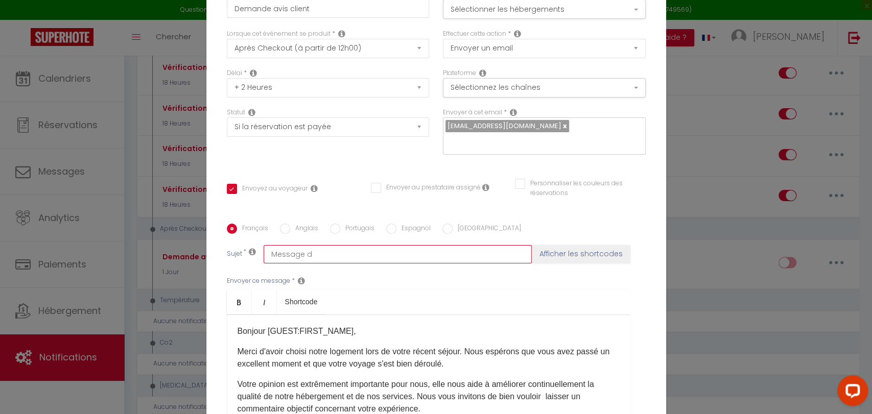
checkbox input "false"
type input "Message"
checkbox input "true"
checkbox input "false"
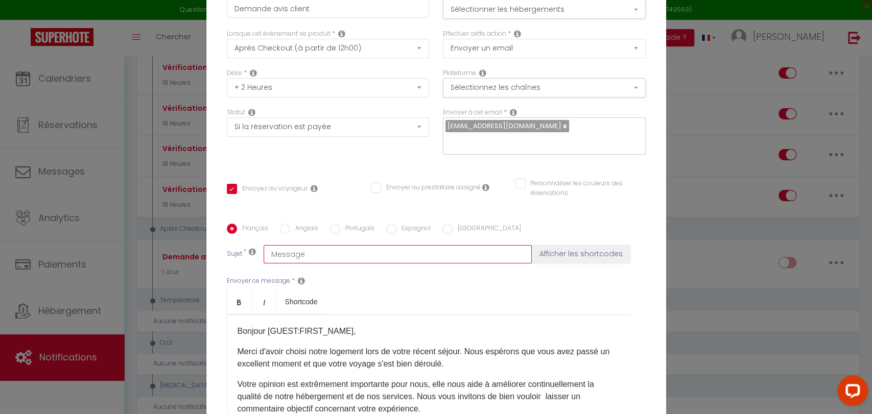
checkbox input "false"
type input "Message r"
checkbox input "true"
checkbox input "false"
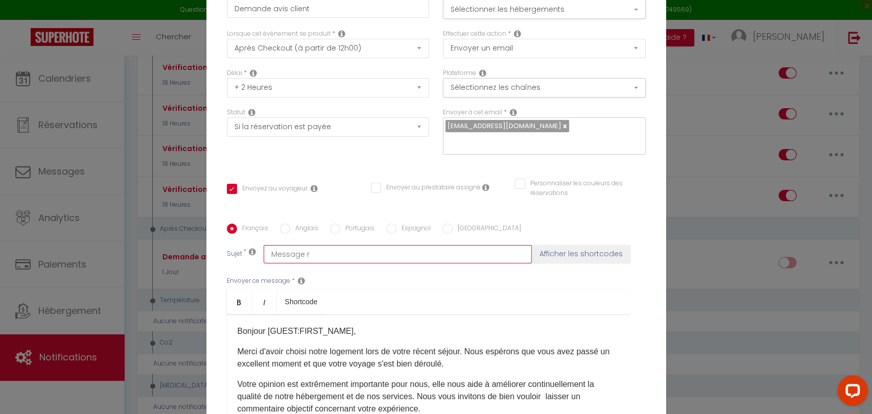
type input "Message re"
checkbox input "true"
checkbox input "false"
type input "Message rem"
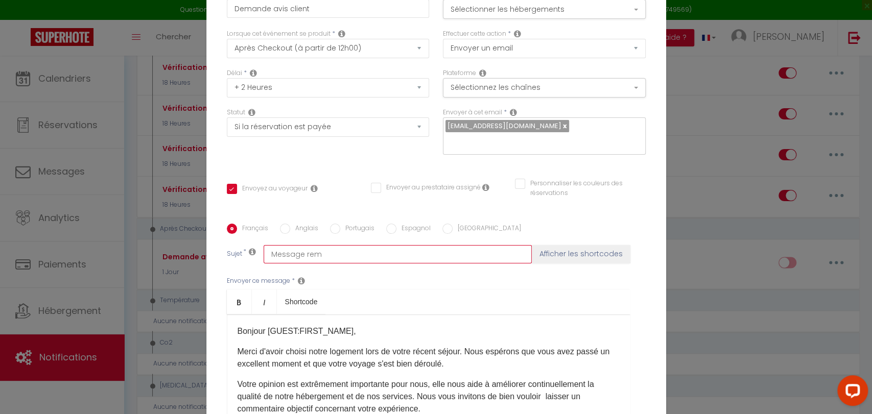
checkbox input "true"
checkbox input "false"
type input "Message reme"
checkbox input "true"
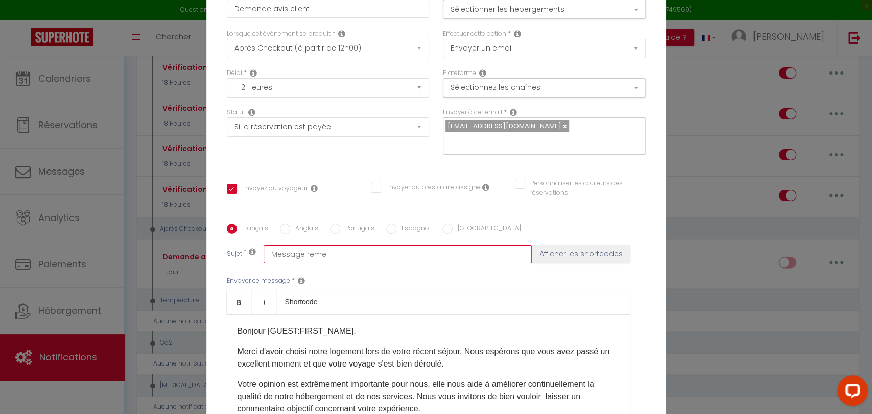
checkbox input "false"
type input "Message remer"
checkbox input "true"
checkbox input "false"
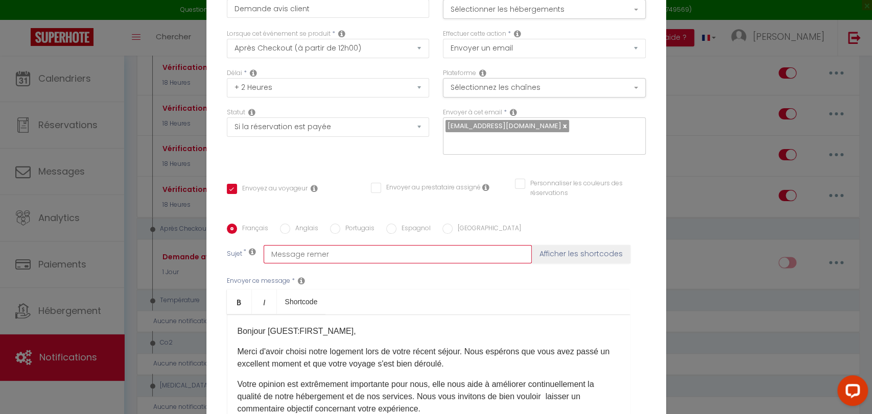
checkbox input "false"
type input "Message remerc"
checkbox input "true"
checkbox input "false"
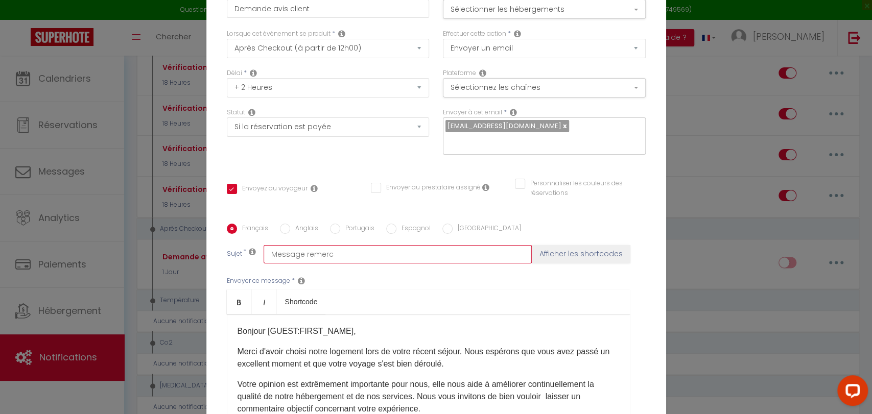
type input "Message remerci"
checkbox input "true"
checkbox input "false"
type input "Message remercie"
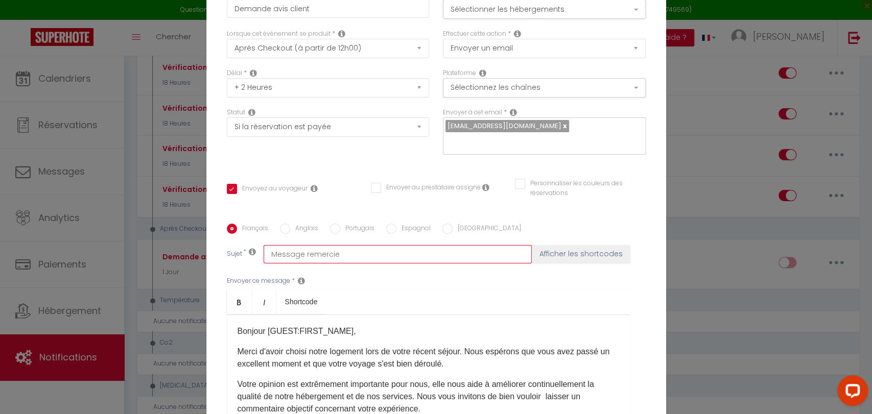
checkbox input "true"
checkbox input "false"
type input "Message remerciem"
checkbox input "true"
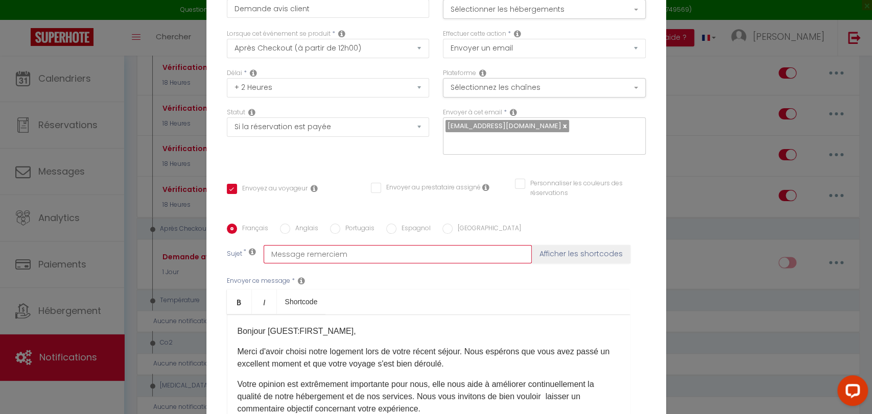
checkbox input "false"
type input "Message remercieme"
checkbox input "true"
checkbox input "false"
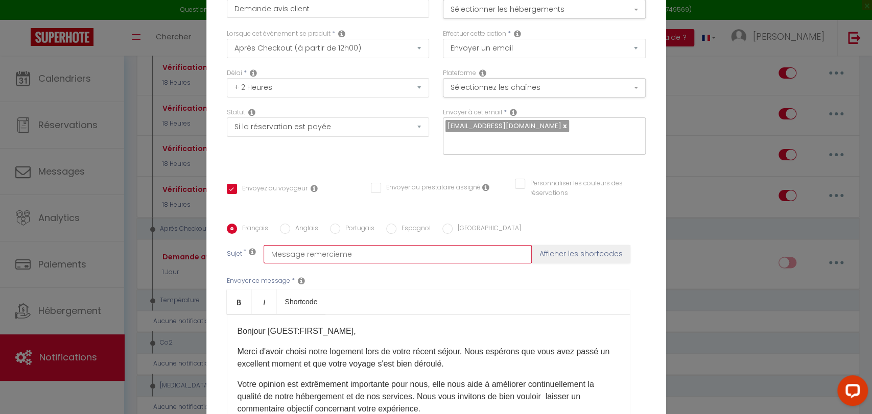
checkbox input "false"
type input "Message remerciemen"
checkbox input "true"
checkbox input "false"
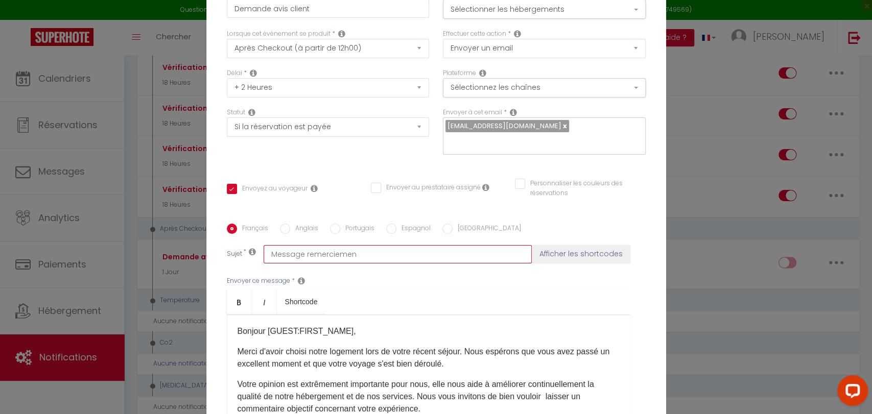
type input "Message remerciement"
checkbox input "true"
checkbox input "false"
click at [370, 281] on div "Envoyer ce message * Bold Italic Shortcode Rich text editor Bonjour [GUEST:FIRS…" at bounding box center [436, 347] width 419 height 166
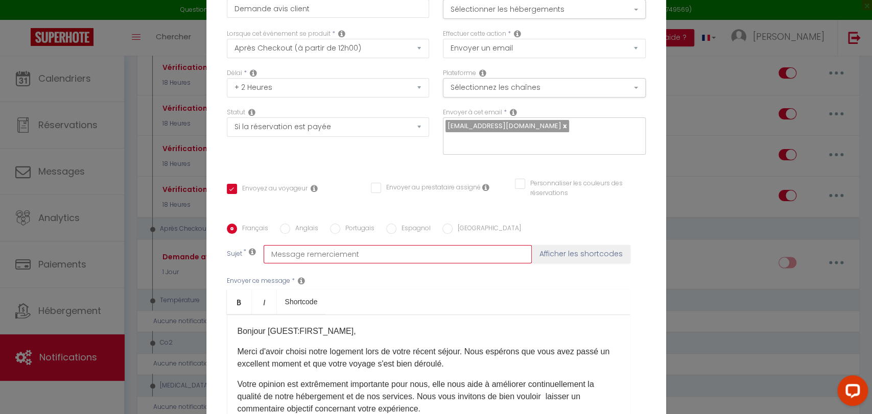
drag, startPoint x: 299, startPoint y: 252, endPoint x: 371, endPoint y: 250, distance: 72.1
click at [371, 250] on input "Message remerciement" at bounding box center [398, 254] width 268 height 18
type input "Message a"
checkbox input "true"
checkbox input "false"
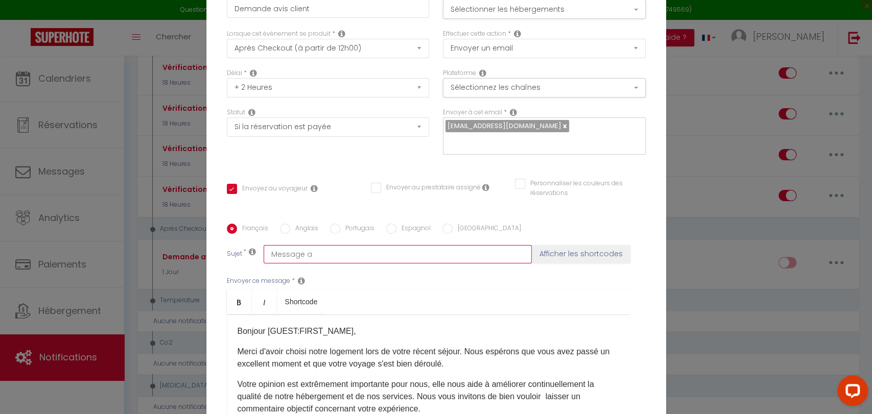
checkbox input "false"
type input "Message ap"
checkbox input "true"
checkbox input "false"
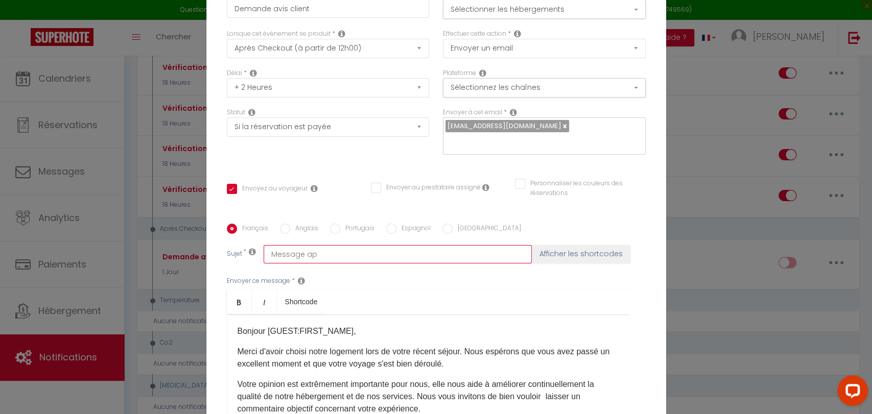
type input "Message apè"
checkbox input "true"
checkbox input "false"
type input "Message apès"
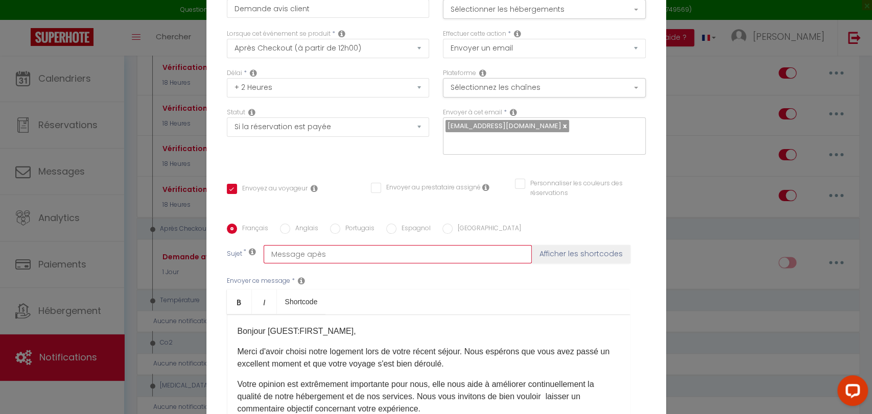
checkbox input "true"
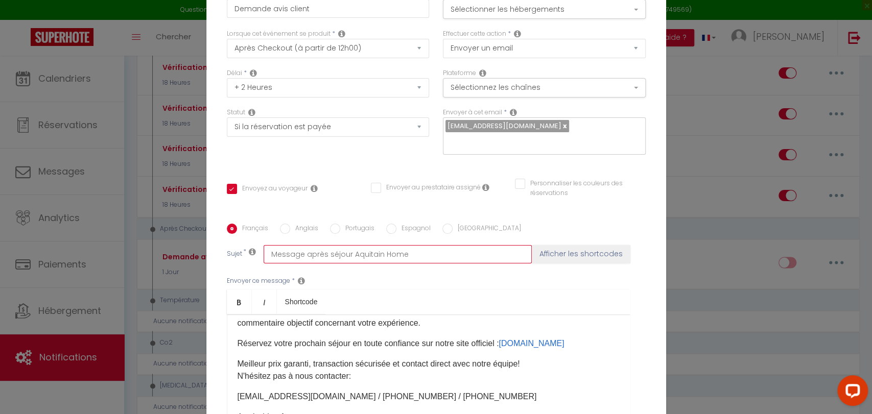
scroll to position [113, 0]
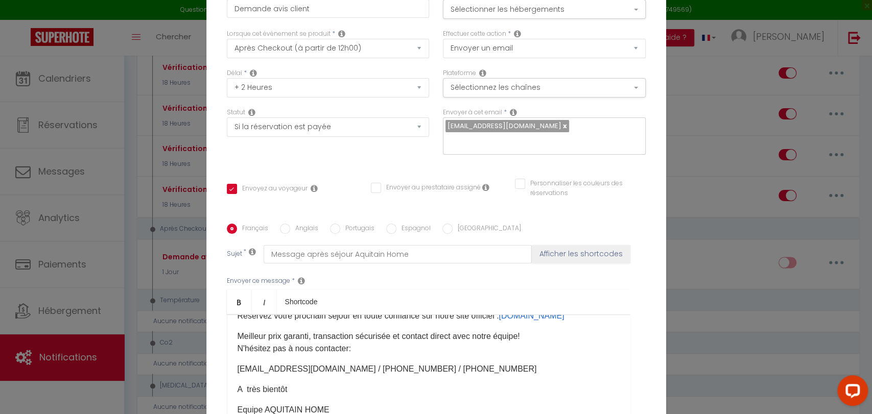
click at [534, 339] on p "Meilleur prix garanti, transaction sécurisée et contact direct avec notre équip…" at bounding box center [429, 343] width 382 height 25
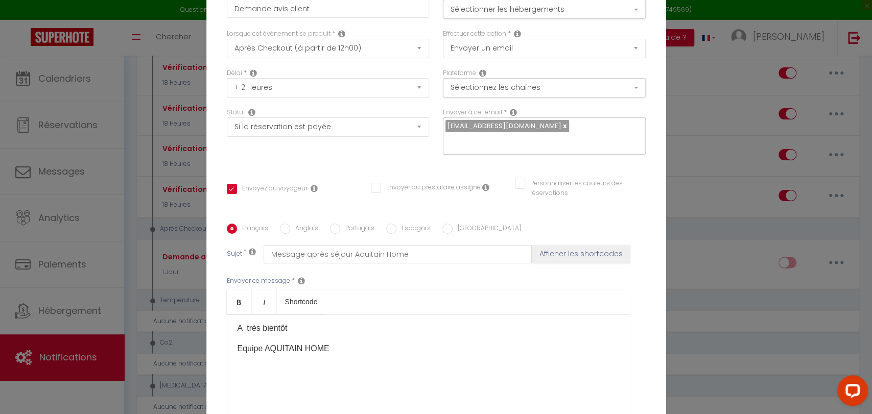
scroll to position [151, 0]
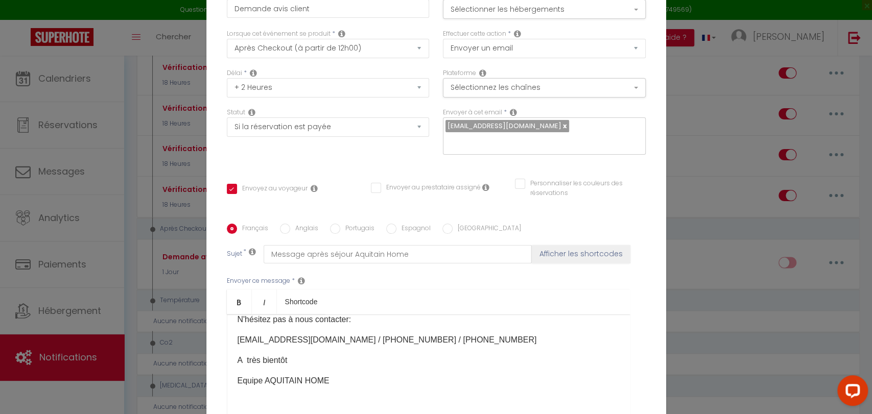
click at [436, 338] on p "[EMAIL_ADDRESS][DOMAIN_NAME] / [PHONE_NUMBER] / [PHONE_NUMBER]" at bounding box center [429, 340] width 382 height 12
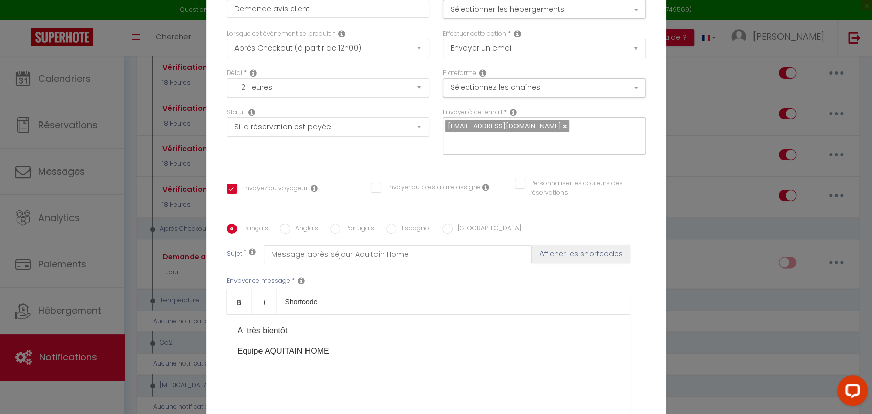
scroll to position [207, 0]
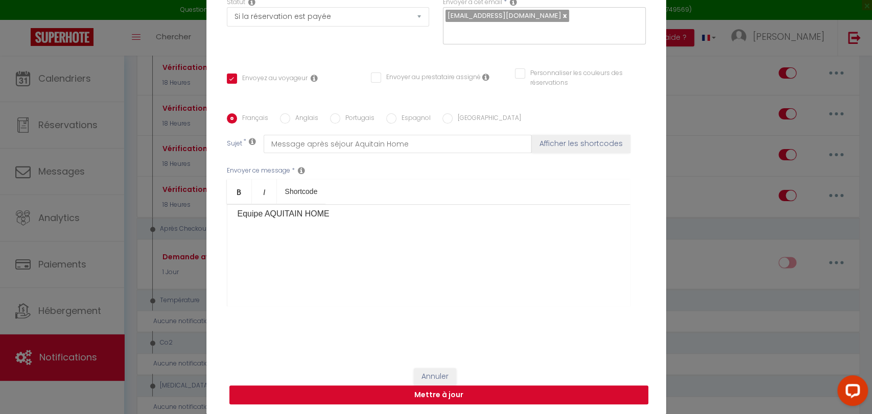
click at [426, 393] on button "Mettre à jour" at bounding box center [438, 395] width 419 height 19
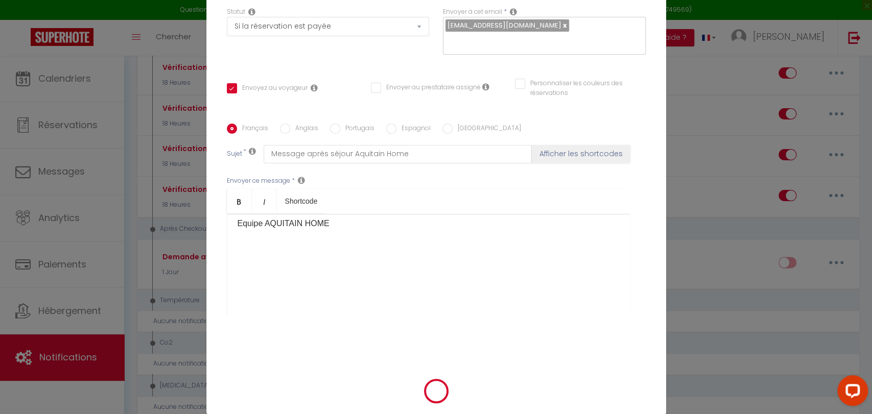
scroll to position [105, 0]
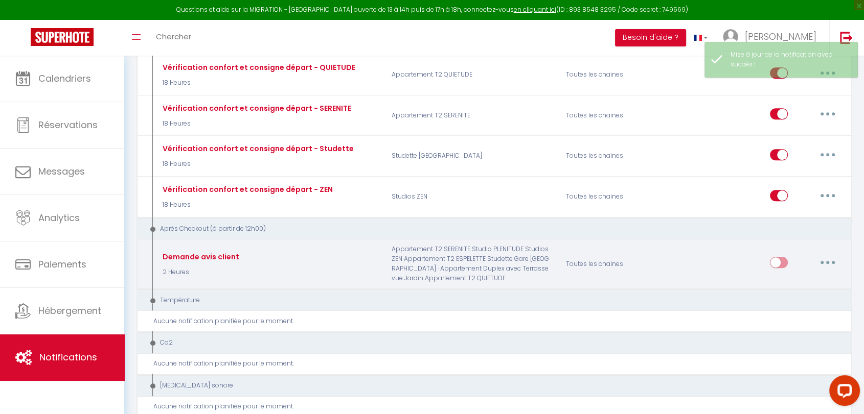
click at [826, 261] on icon "button" at bounding box center [827, 262] width 3 height 3
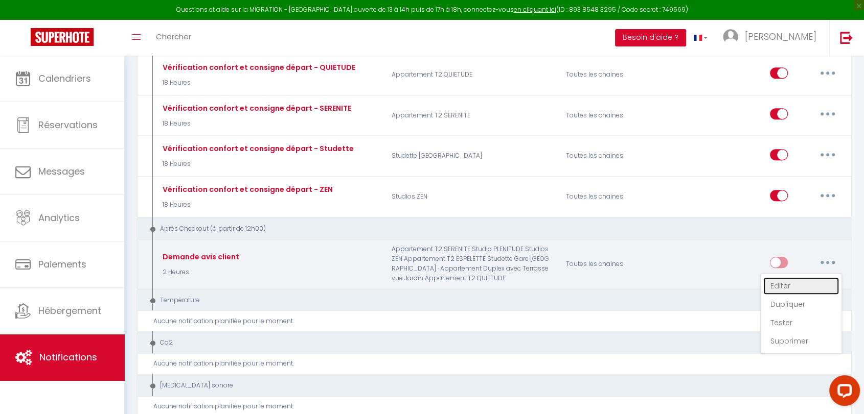
click at [786, 277] on link "Editer" at bounding box center [801, 285] width 76 height 17
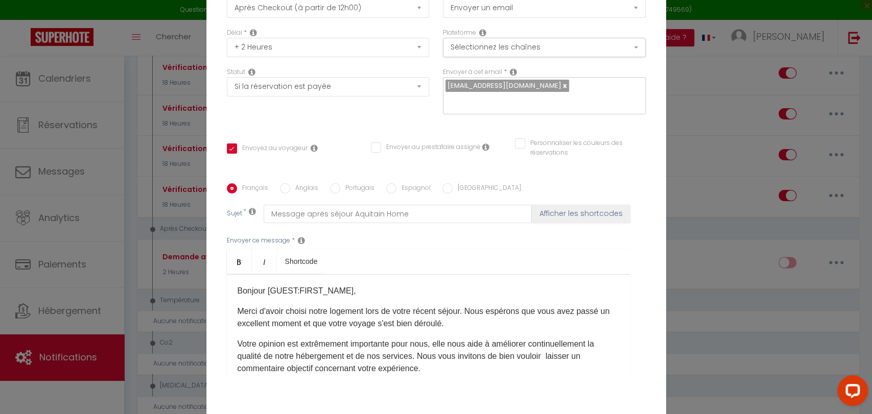
scroll to position [0, 0]
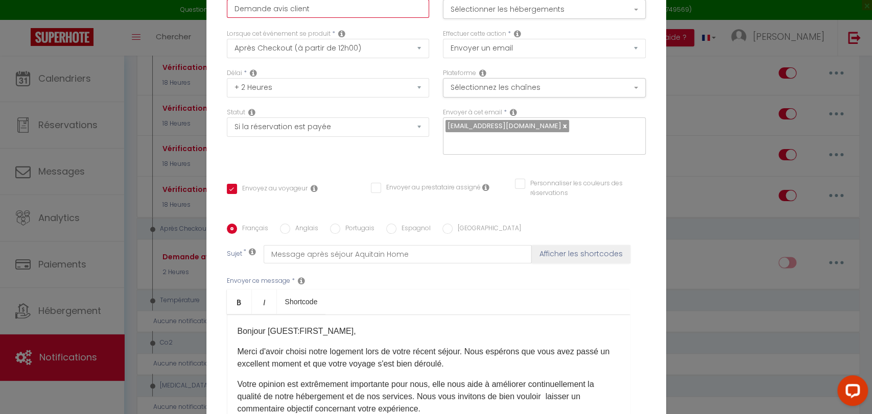
drag, startPoint x: 326, startPoint y: 8, endPoint x: 219, endPoint y: -10, distance: 108.4
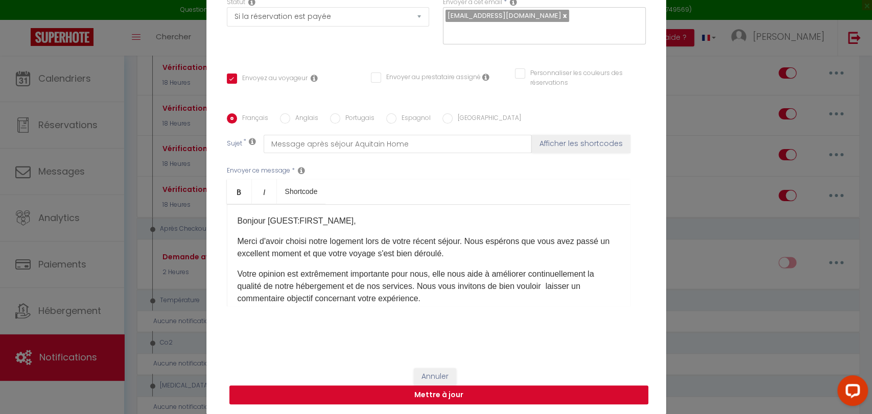
click at [466, 396] on button "Mettre à jour" at bounding box center [438, 395] width 419 height 19
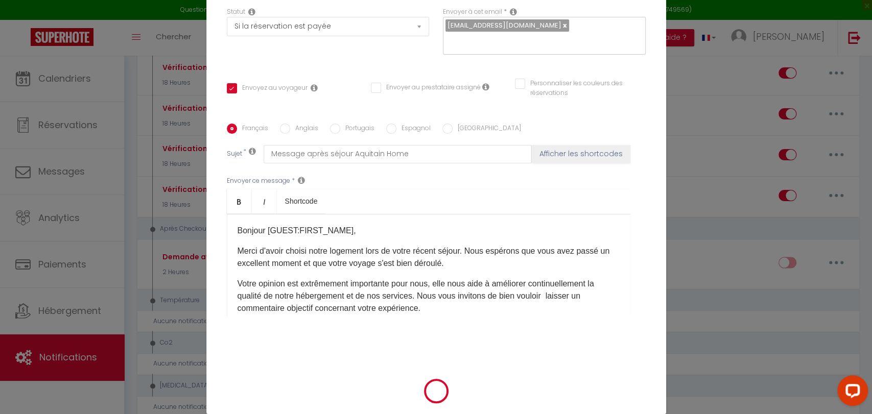
scroll to position [105, 0]
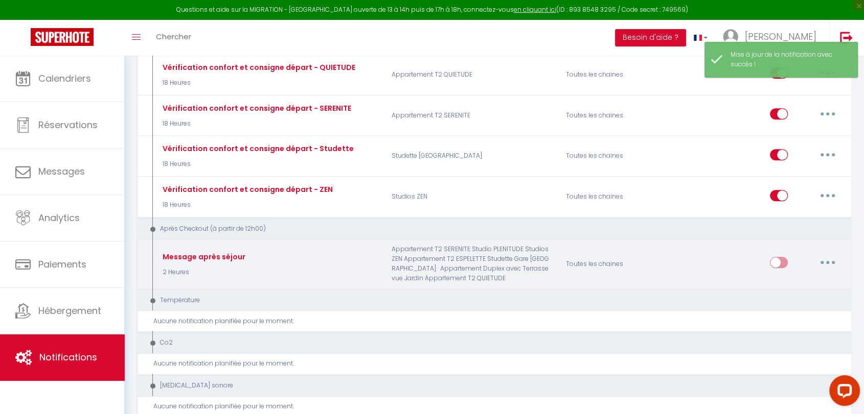
click at [787, 257] on input "checkbox" at bounding box center [779, 264] width 18 height 15
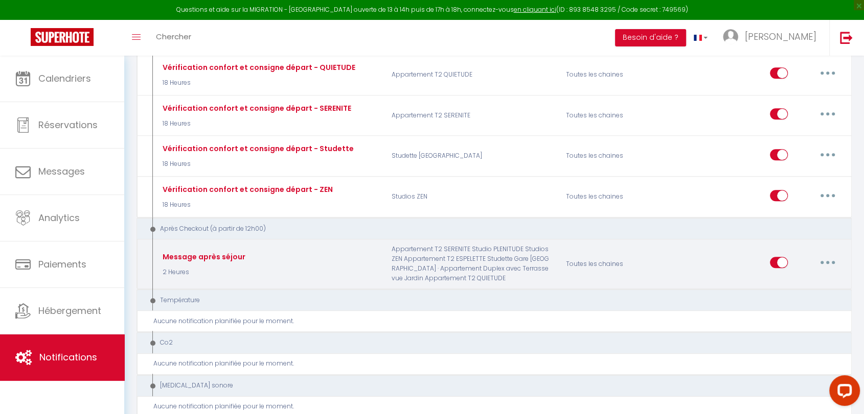
click at [825, 254] on button "button" at bounding box center [827, 262] width 29 height 16
click at [791, 277] on link "Editer" at bounding box center [801, 285] width 76 height 17
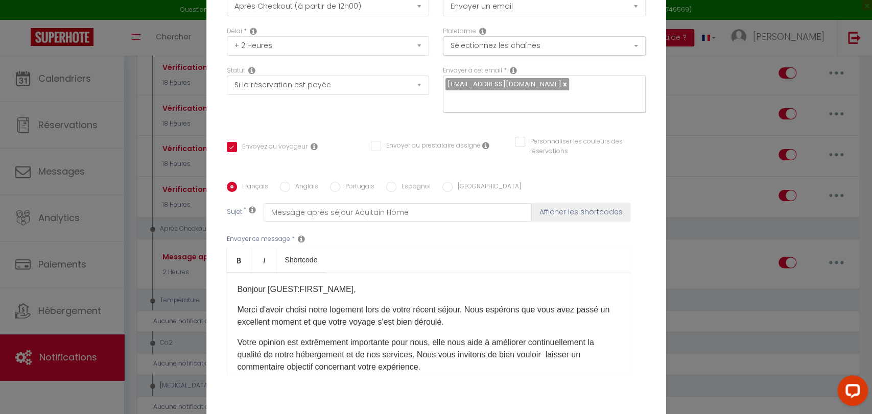
scroll to position [0, 0]
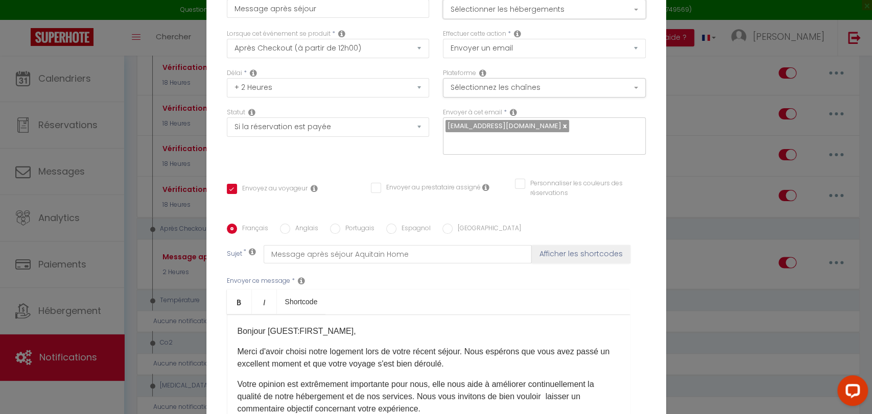
click at [629, 9] on button "Sélectionner les hébergements" at bounding box center [544, 8] width 203 height 19
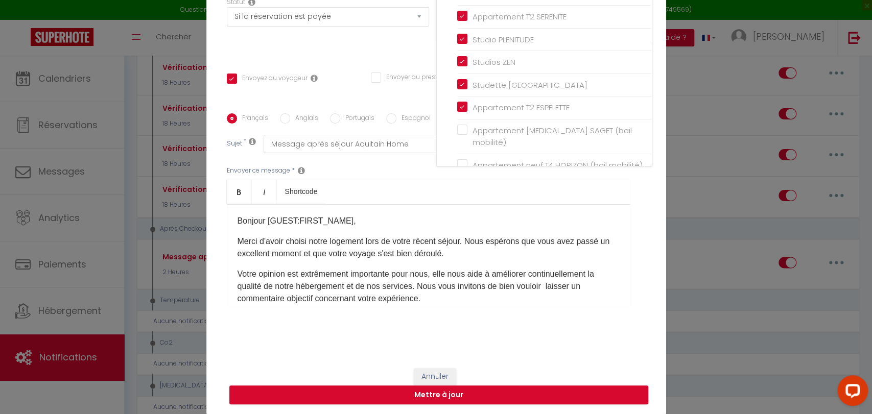
click at [695, 182] on div "Modifier la notification × Titre * Message après séjour Pour cet hébergement Sé…" at bounding box center [436, 207] width 872 height 414
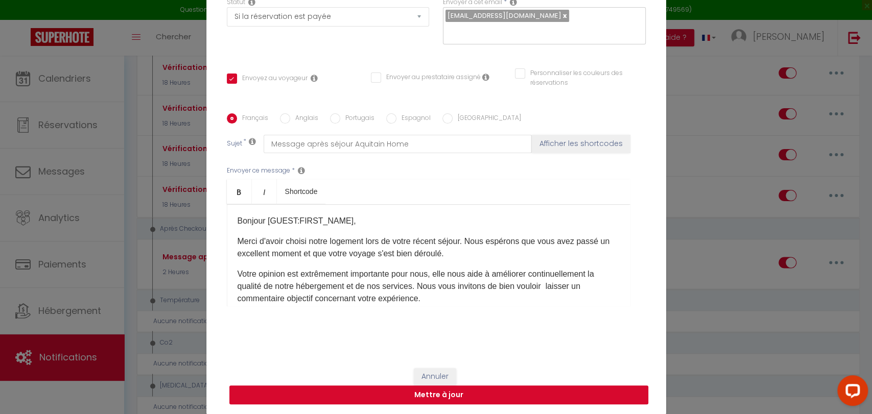
click at [489, 393] on button "Mettre à jour" at bounding box center [438, 395] width 419 height 19
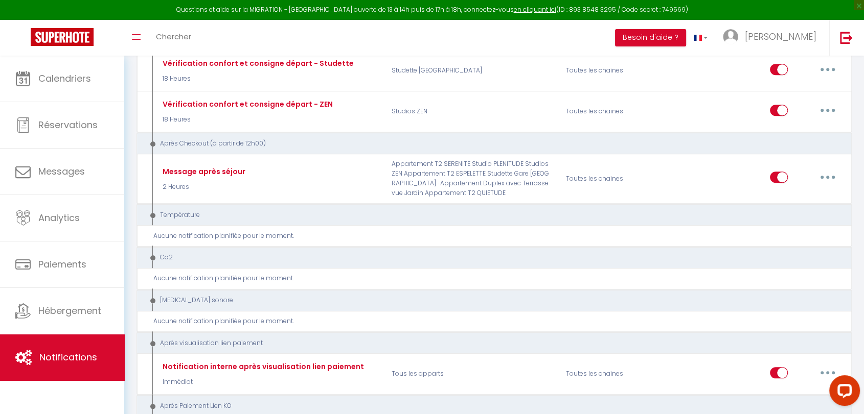
scroll to position [912, 0]
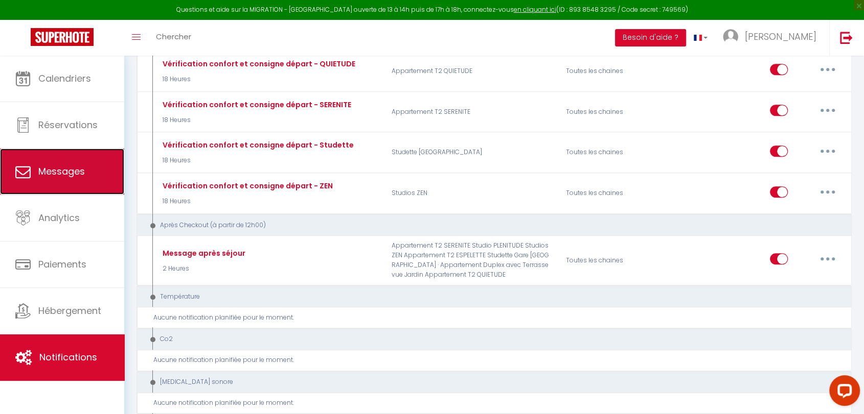
click at [45, 177] on link "Messages" at bounding box center [62, 172] width 124 height 46
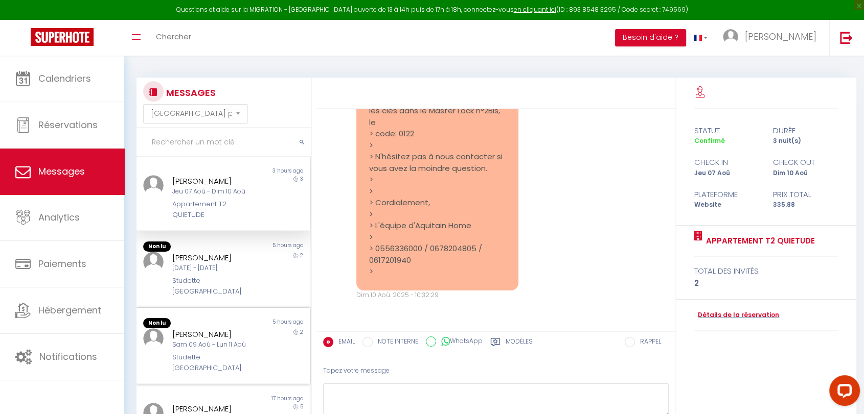
scroll to position [170, 0]
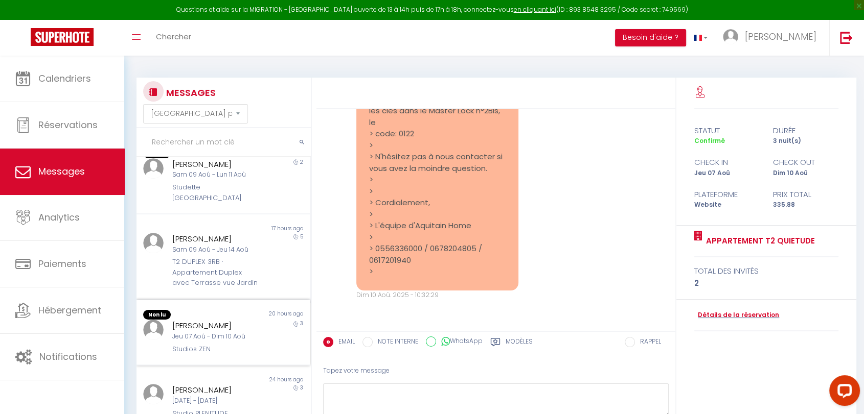
click at [218, 320] on div "[PERSON_NAME]" at bounding box center [216, 326] width 88 height 12
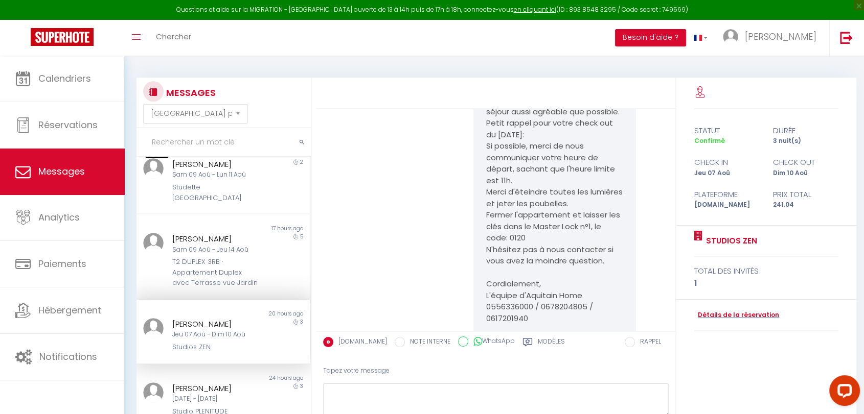
scroll to position [1393, 0]
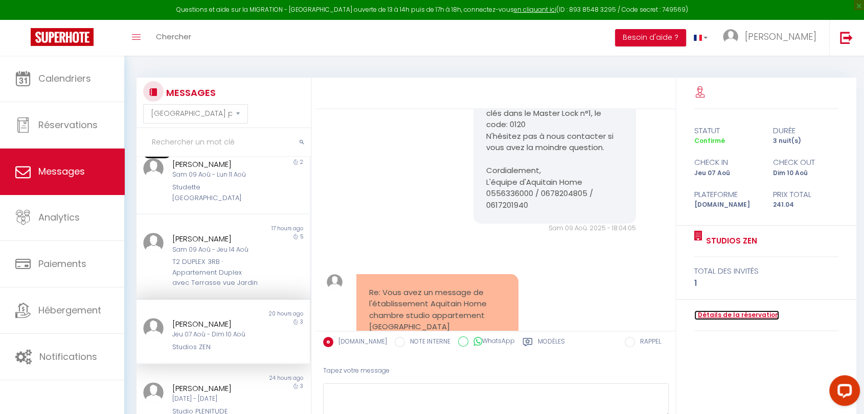
click at [749, 316] on link "Détails de la réservation" at bounding box center [736, 316] width 85 height 10
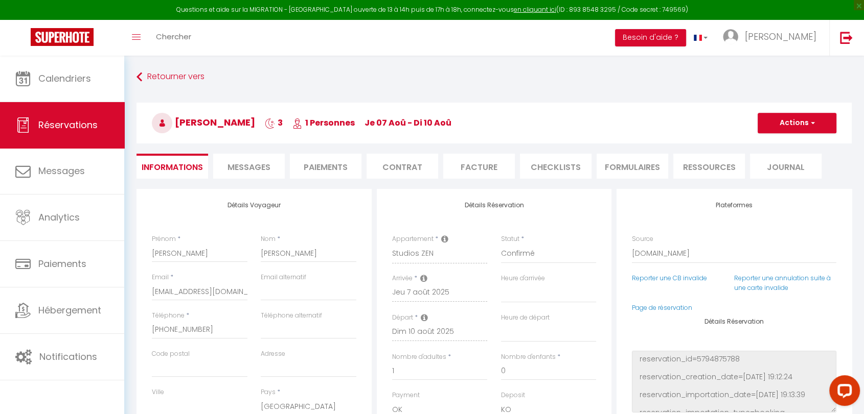
click at [258, 163] on span "Messages" at bounding box center [248, 167] width 43 height 12
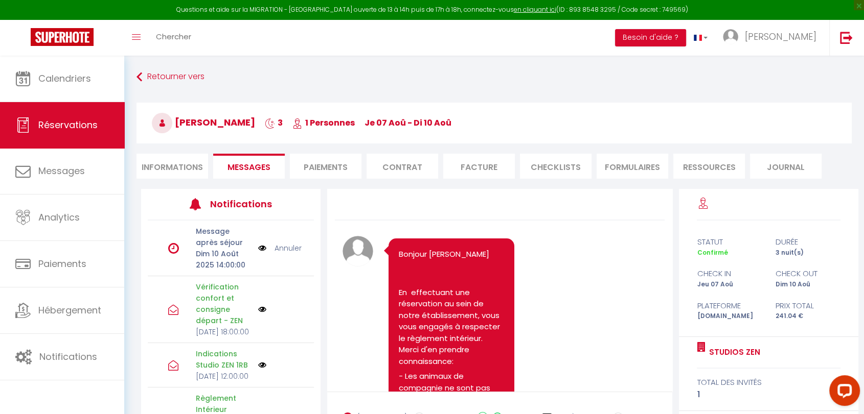
click at [258, 251] on img at bounding box center [262, 248] width 8 height 11
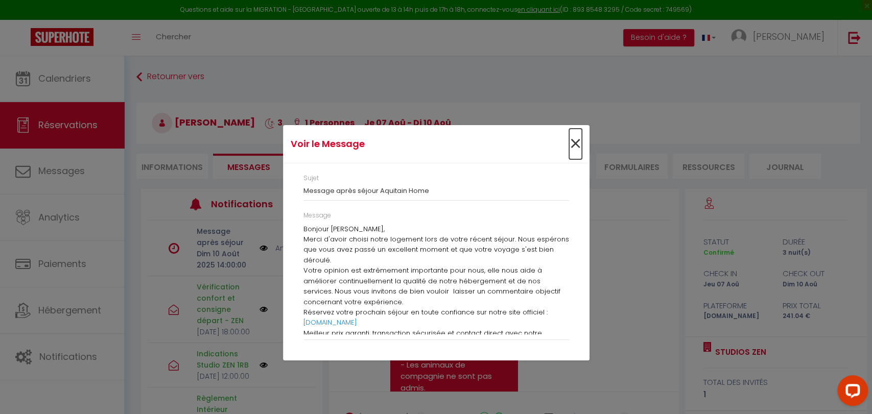
click at [574, 145] on span "×" at bounding box center [575, 144] width 13 height 31
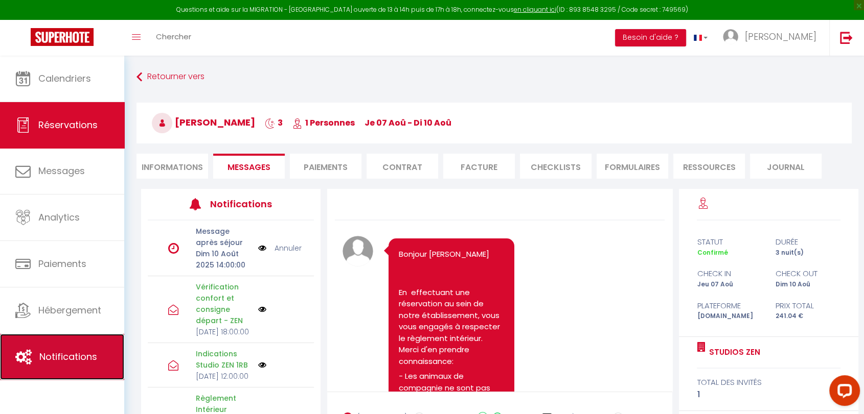
click at [79, 357] on span "Notifications" at bounding box center [68, 357] width 58 height 13
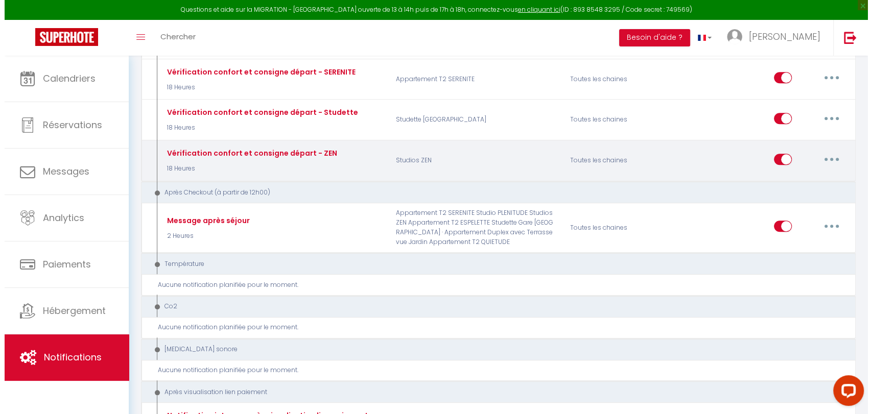
scroll to position [965, 0]
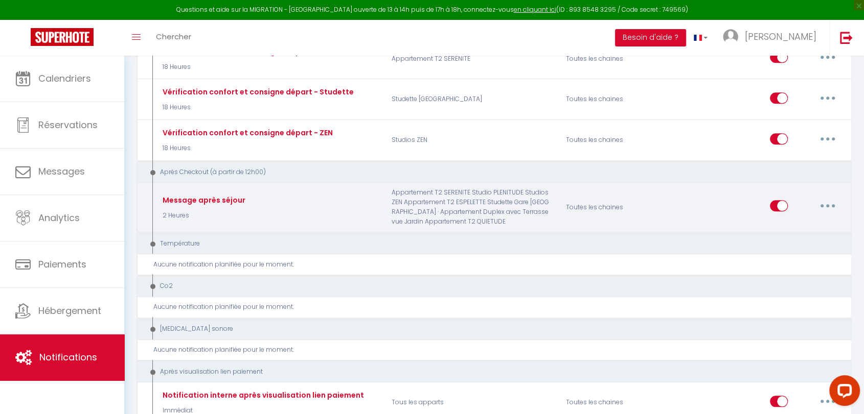
click at [824, 198] on button "button" at bounding box center [827, 206] width 29 height 16
click at [789, 221] on link "Editer" at bounding box center [801, 229] width 76 height 17
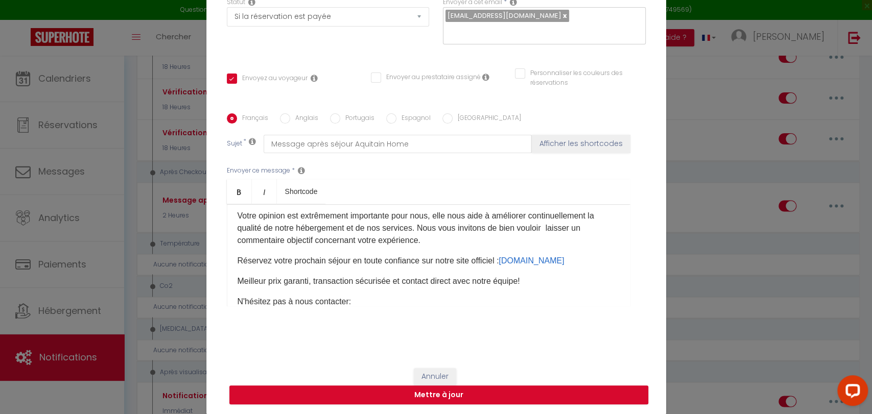
scroll to position [57, 0]
drag, startPoint x: 506, startPoint y: 263, endPoint x: 597, endPoint y: 259, distance: 90.5
click at [564, 259] on link "[DOMAIN_NAME]" at bounding box center [531, 262] width 65 height 9
click at [416, 397] on button "Mettre à jour" at bounding box center [438, 395] width 419 height 19
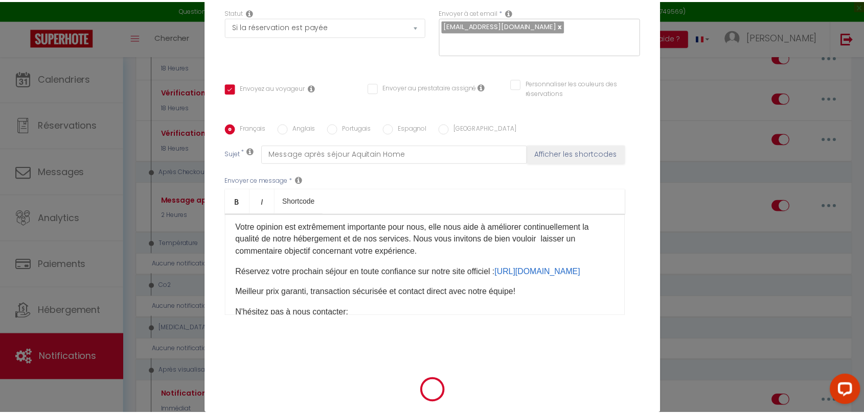
scroll to position [105, 0]
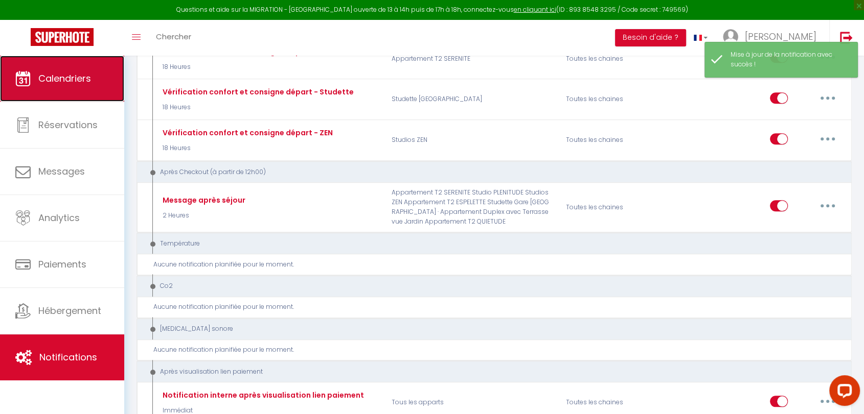
click at [69, 80] on span "Calendriers" at bounding box center [64, 78] width 53 height 13
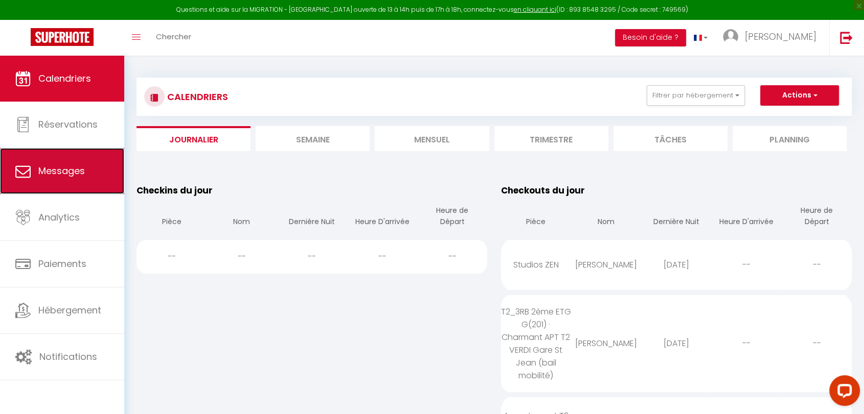
click at [64, 172] on span "Messages" at bounding box center [61, 171] width 47 height 13
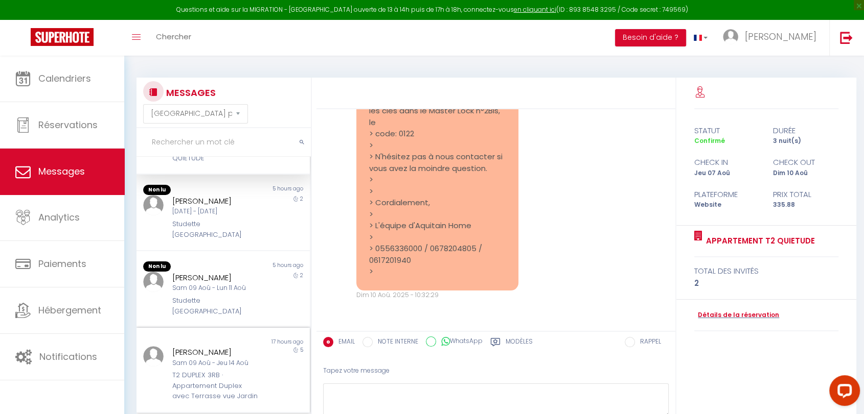
scroll to position [227, 0]
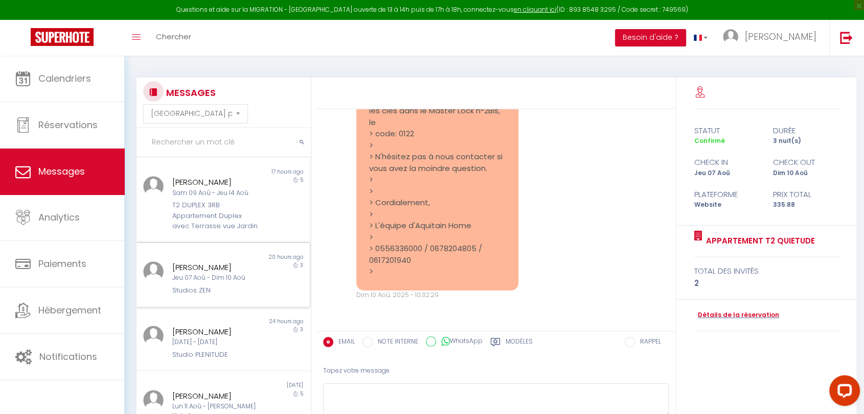
click at [256, 262] on div "[PERSON_NAME] Jeu 07 Aoû - Dim 10 Aoû Studios ZEN" at bounding box center [216, 279] width 101 height 35
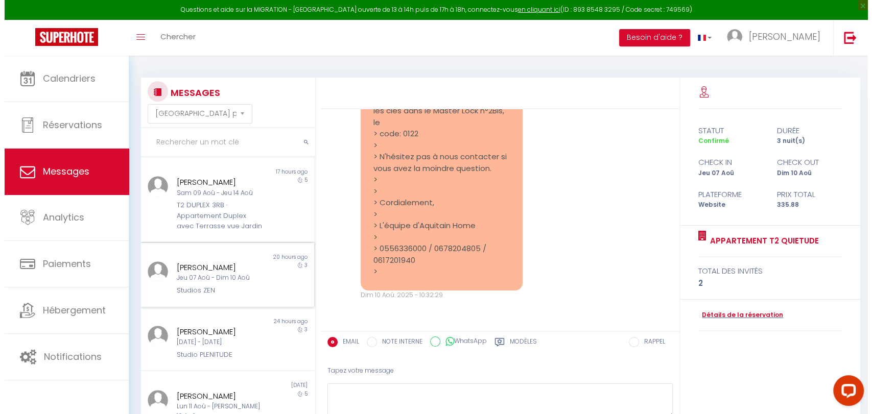
scroll to position [1563, 0]
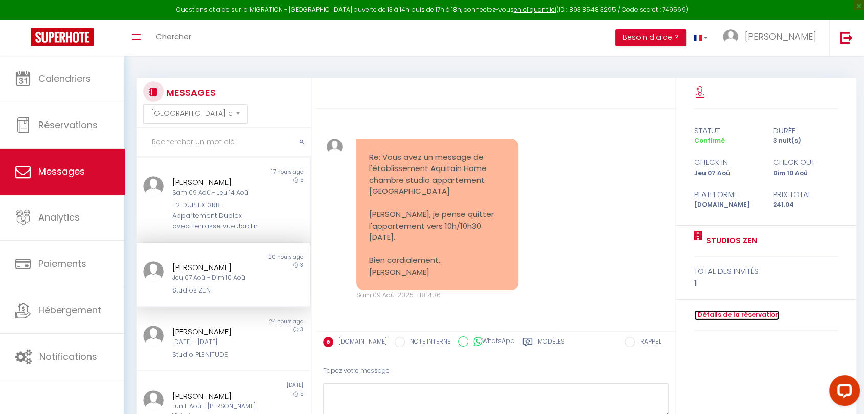
click at [745, 312] on link "Détails de la réservation" at bounding box center [736, 316] width 85 height 10
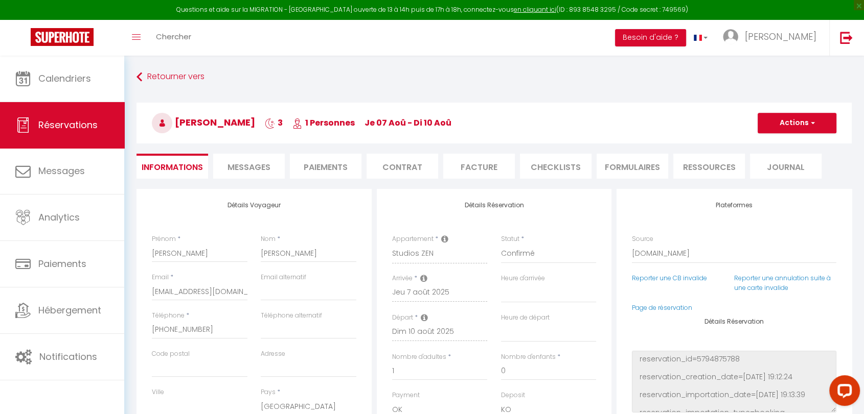
click at [254, 167] on span "Messages" at bounding box center [248, 167] width 43 height 12
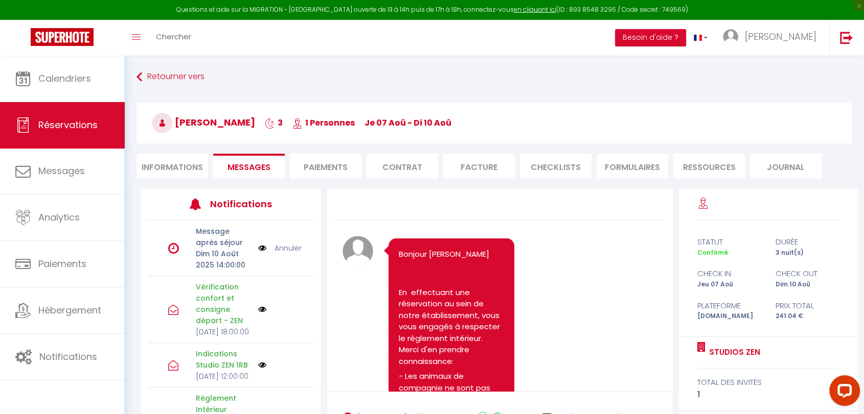
click at [258, 248] on img at bounding box center [262, 248] width 8 height 11
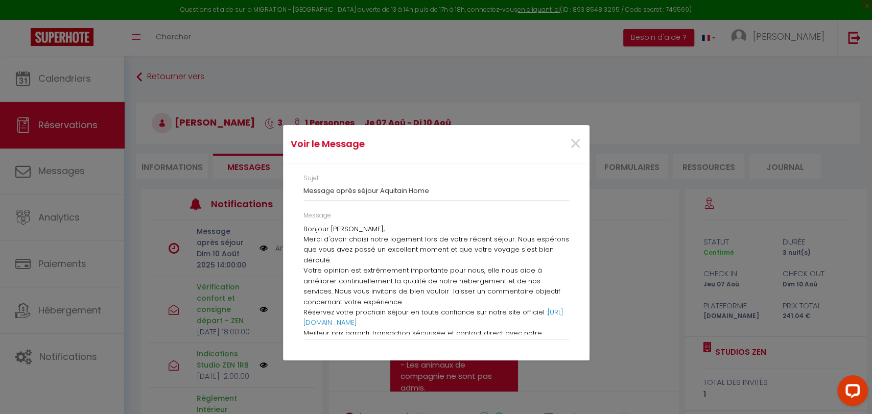
scroll to position [57, 0]
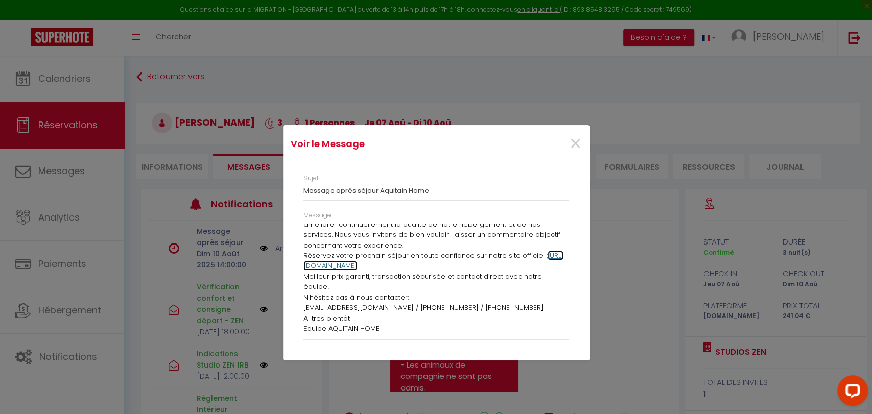
click at [337, 264] on link "[URL][DOMAIN_NAME]" at bounding box center [434, 261] width 260 height 20
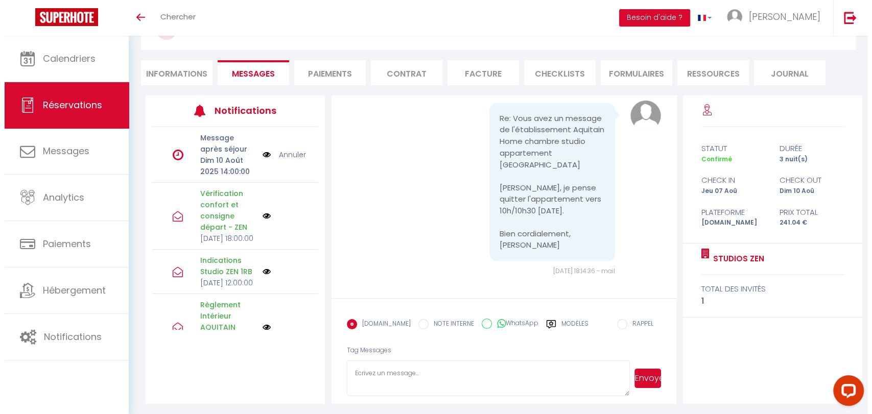
scroll to position [75, 0]
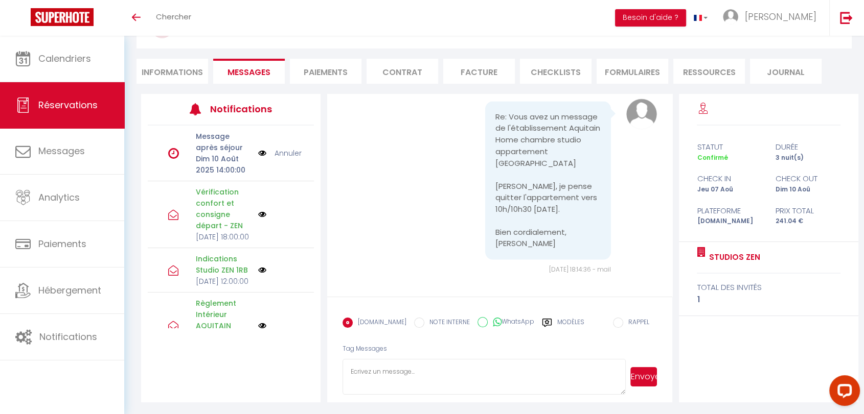
click at [258, 152] on img at bounding box center [262, 153] width 8 height 11
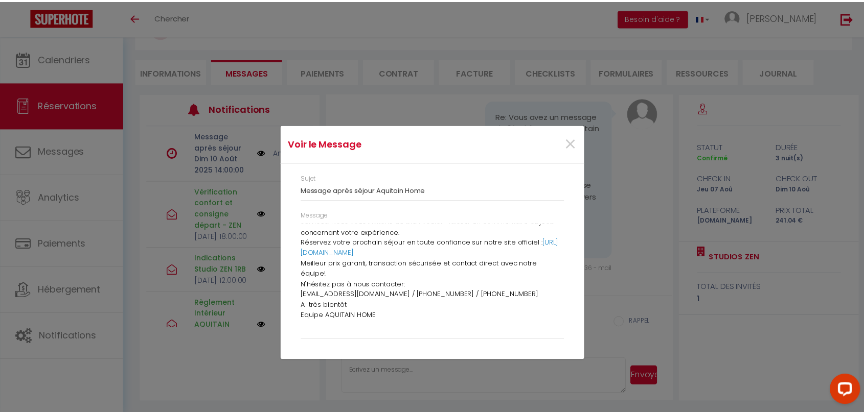
scroll to position [87, 0]
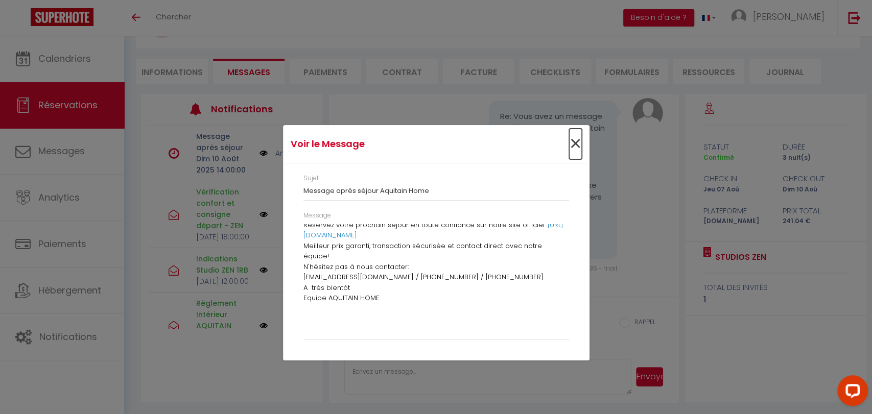
click at [574, 146] on span "×" at bounding box center [575, 144] width 13 height 31
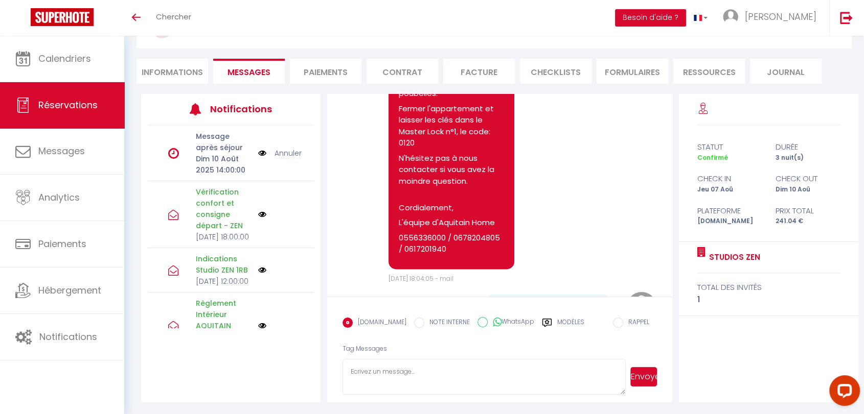
scroll to position [1582, 0]
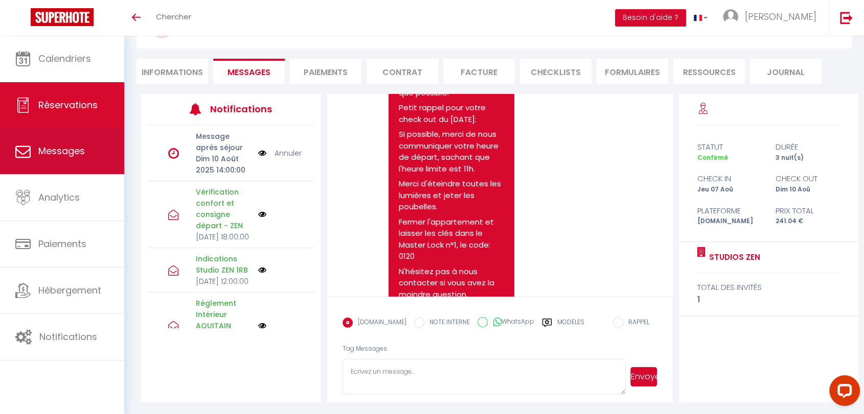
click at [62, 156] on span "Messages" at bounding box center [61, 151] width 47 height 13
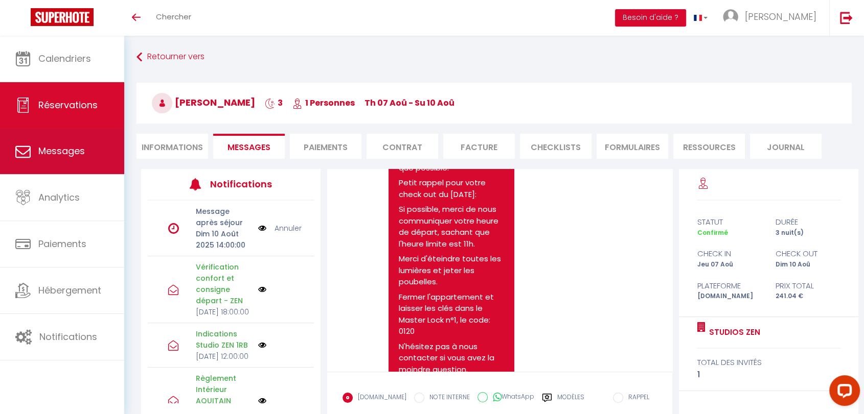
select select "message"
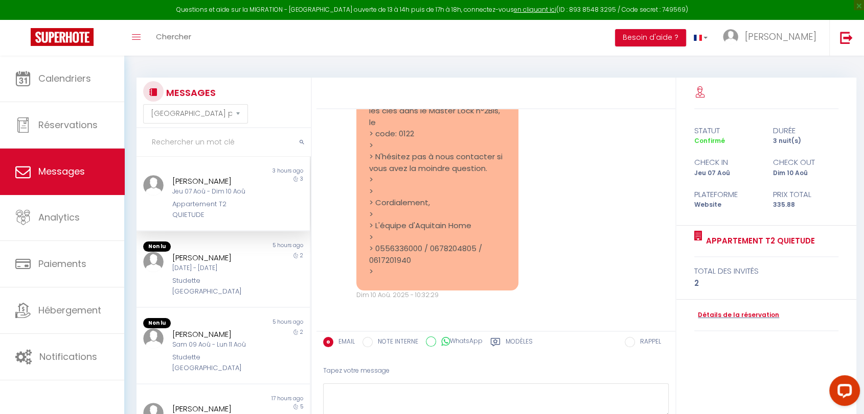
scroll to position [2922, 0]
click at [220, 278] on div "Studette [GEOGRAPHIC_DATA]" at bounding box center [216, 286] width 88 height 21
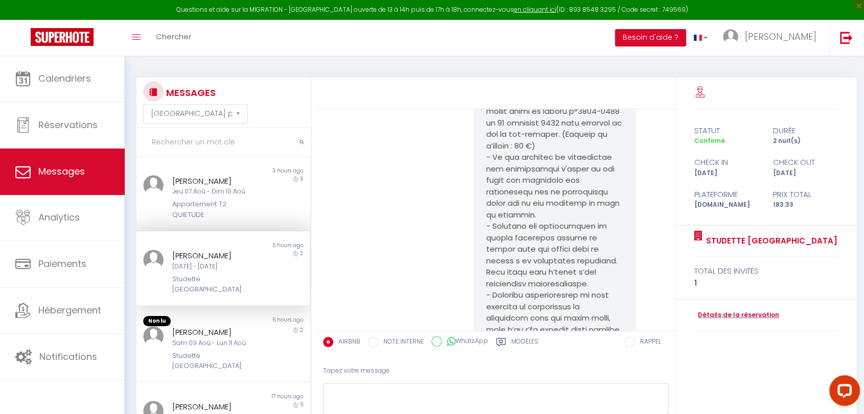
scroll to position [145, 0]
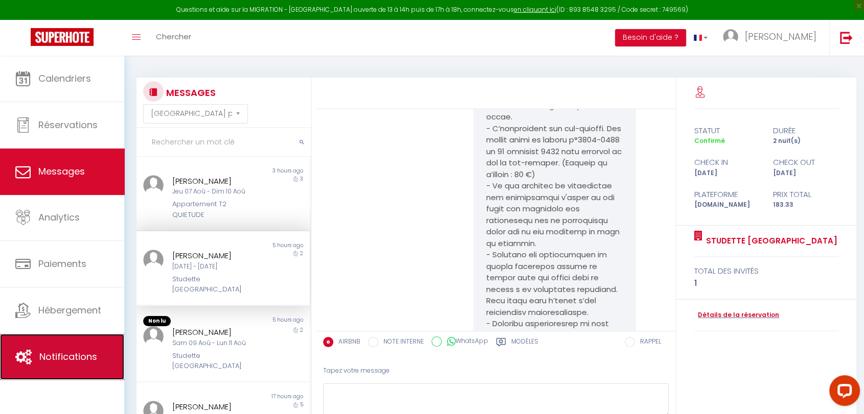
click at [67, 356] on span "Notifications" at bounding box center [68, 357] width 58 height 13
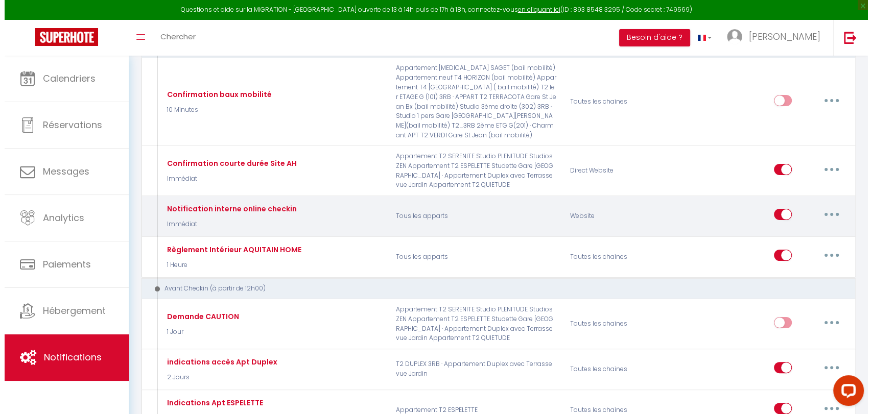
scroll to position [113, 0]
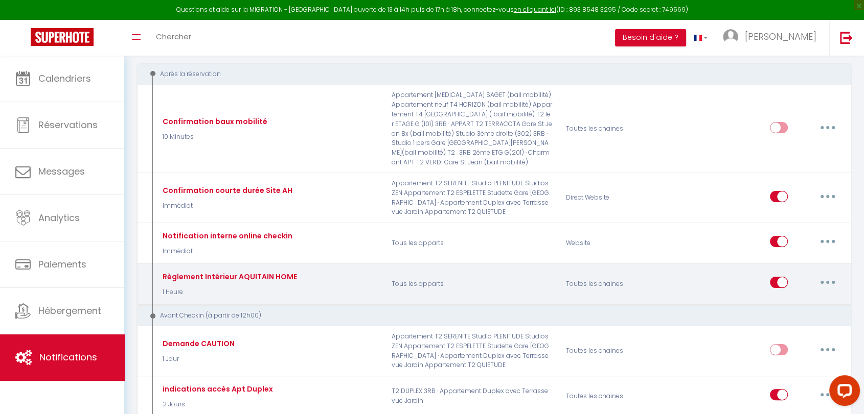
click at [819, 277] on button "button" at bounding box center [827, 282] width 29 height 16
click at [781, 297] on link "Editer" at bounding box center [801, 305] width 76 height 17
type input "Règlement Intérieur AQUITAIN HOME"
select select "1 Heure"
select select
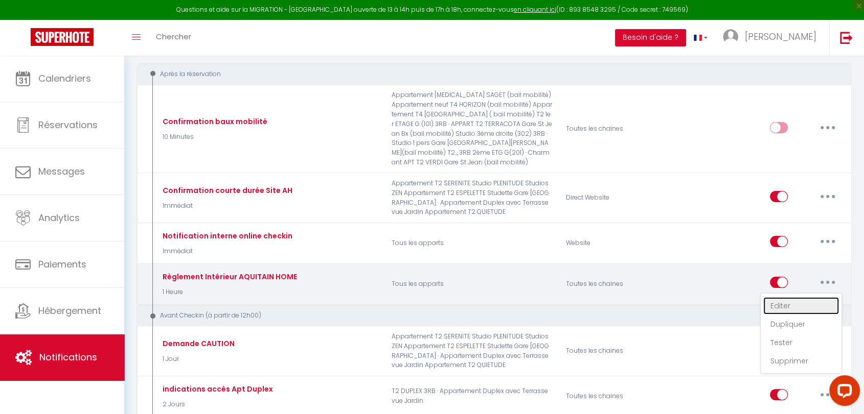
checkbox input "true"
checkbox input "false"
radio input "true"
type input "Conditions importantes"
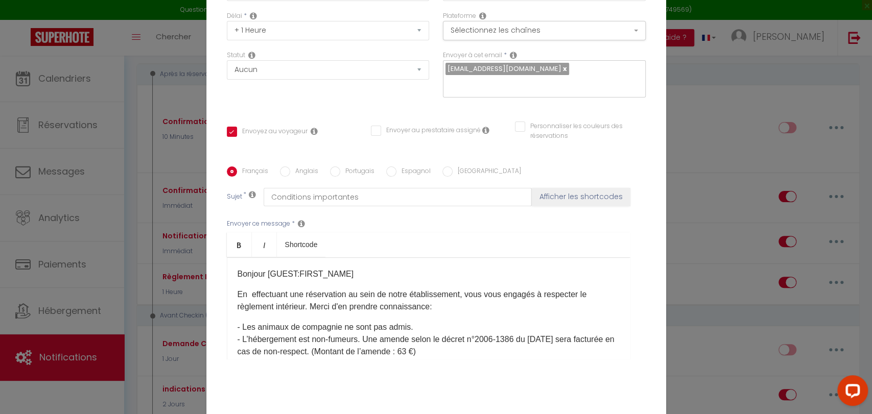
scroll to position [110, 0]
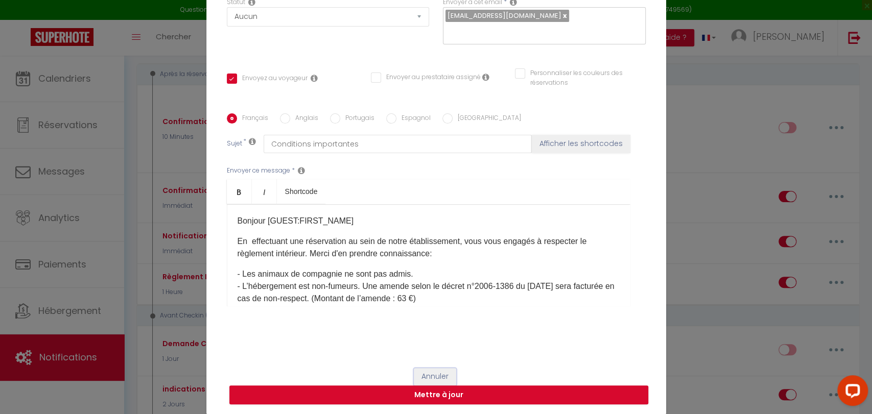
click at [433, 378] on button "Annuler" at bounding box center [435, 376] width 42 height 17
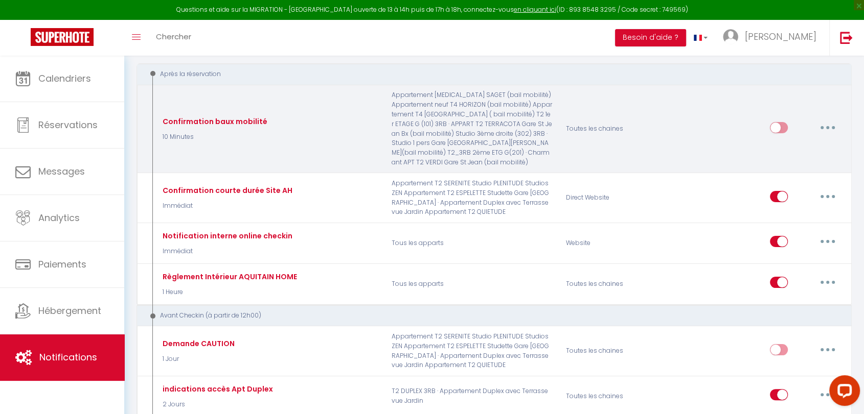
click at [826, 126] on button "button" at bounding box center [827, 128] width 29 height 16
click at [784, 142] on link "Editer" at bounding box center [801, 150] width 76 height 17
type input "Confirmation baux mobilité"
select select "10 Minutes"
select select "if_booking_is_paid"
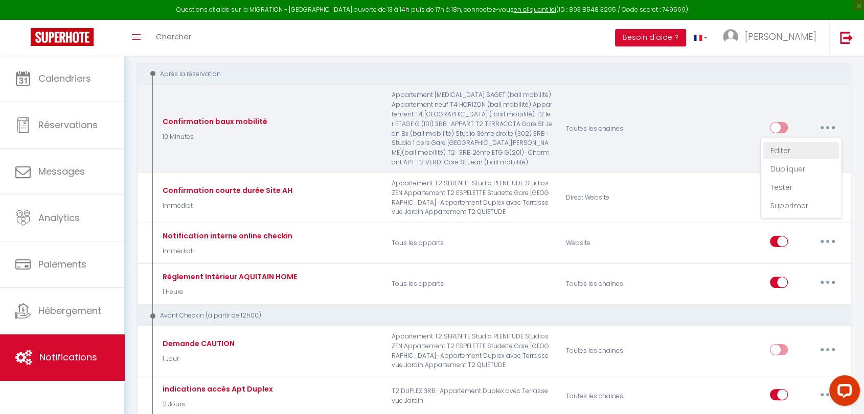
checkbox input "true"
checkbox input "false"
type input "Confirmation de réservation"
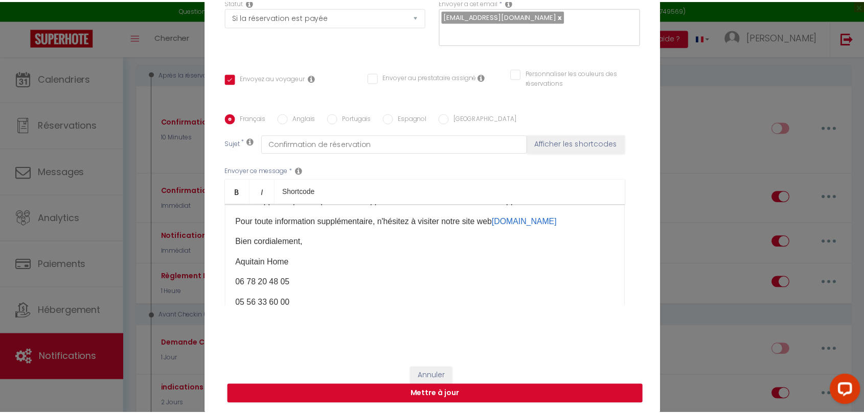
scroll to position [0, 0]
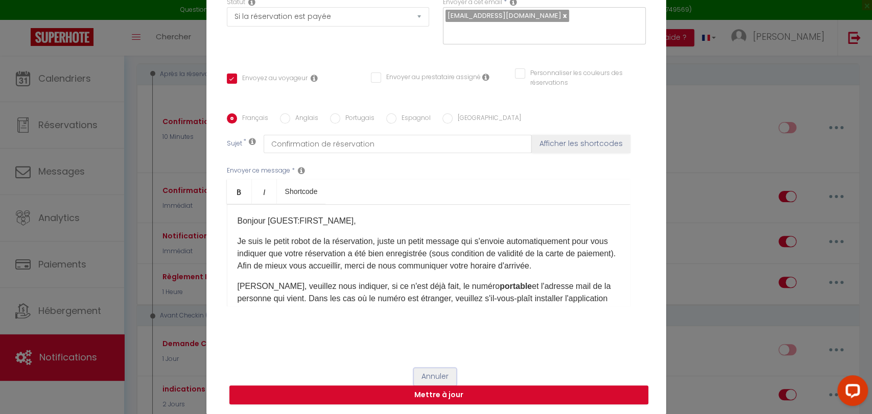
click at [430, 373] on button "Annuler" at bounding box center [435, 376] width 42 height 17
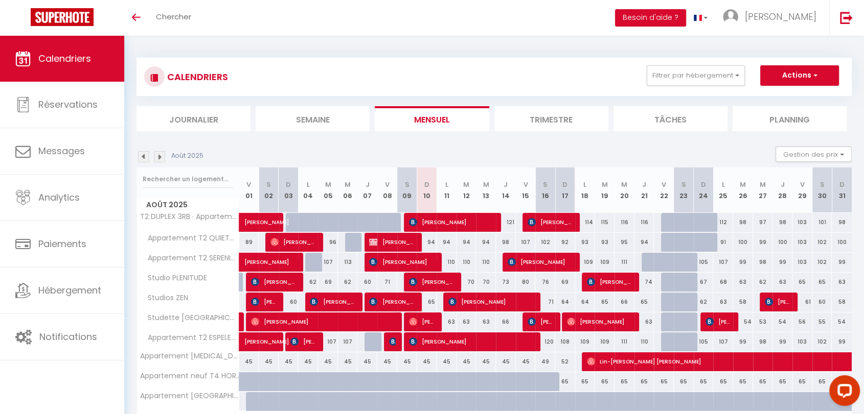
click at [162, 152] on img at bounding box center [159, 156] width 11 height 11
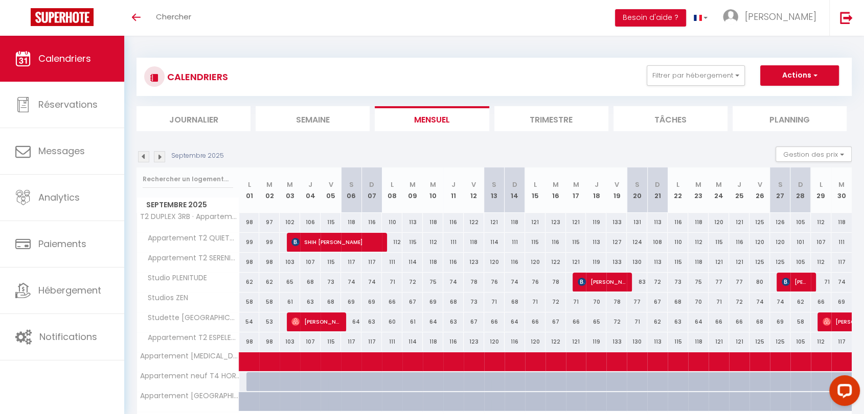
scroll to position [64, 0]
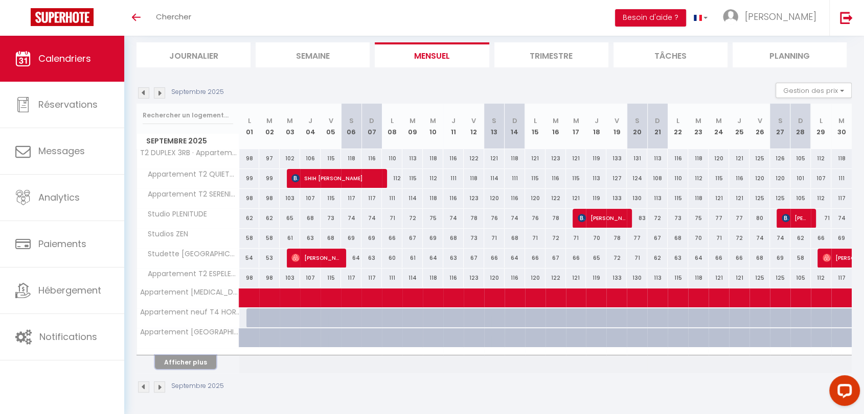
click at [205, 362] on button "Afficher plus" at bounding box center [185, 363] width 61 height 14
